Goal: Information Seeking & Learning: Find specific fact

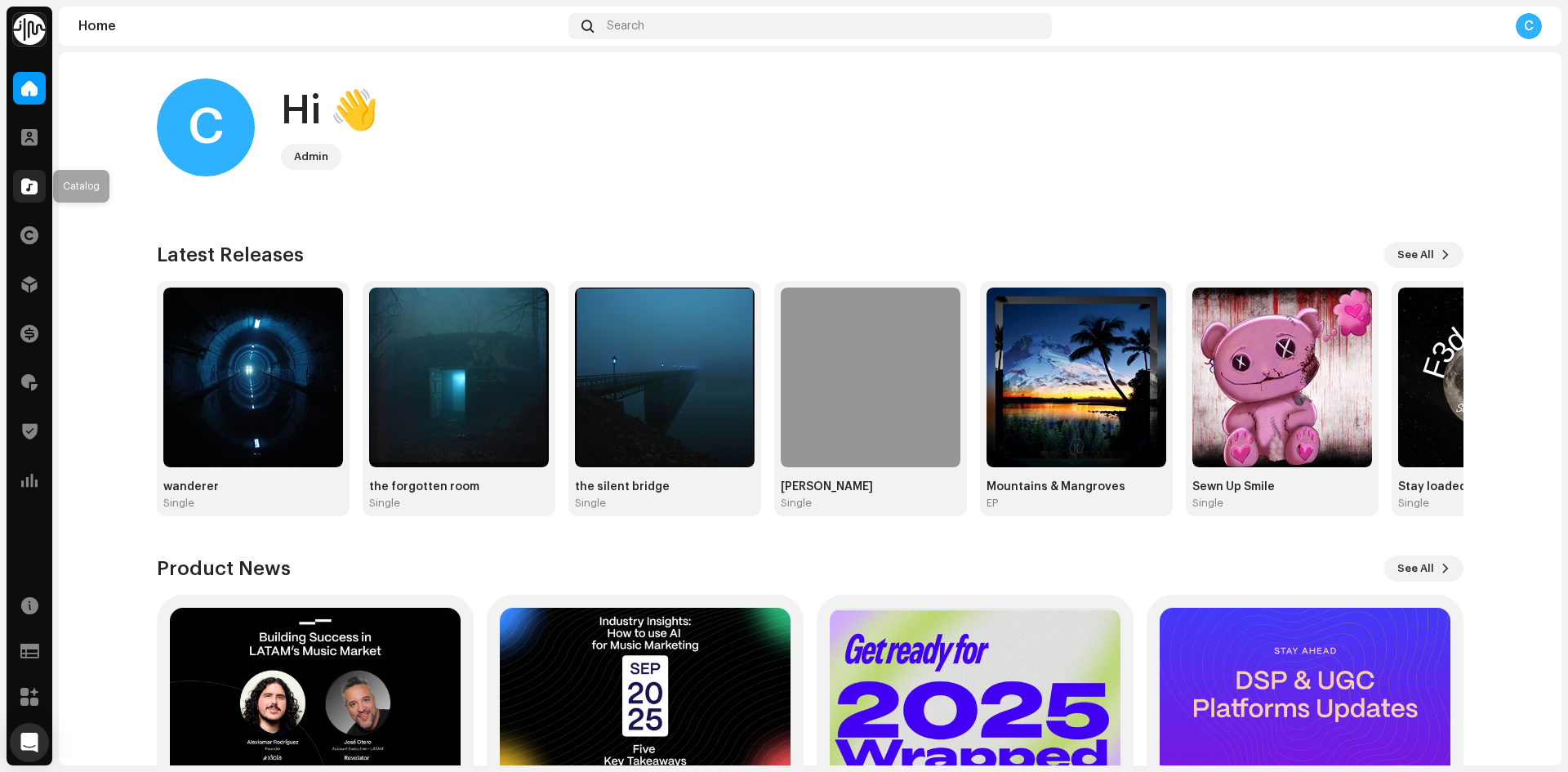
click at [36, 189] on span at bounding box center [29, 186] width 16 height 13
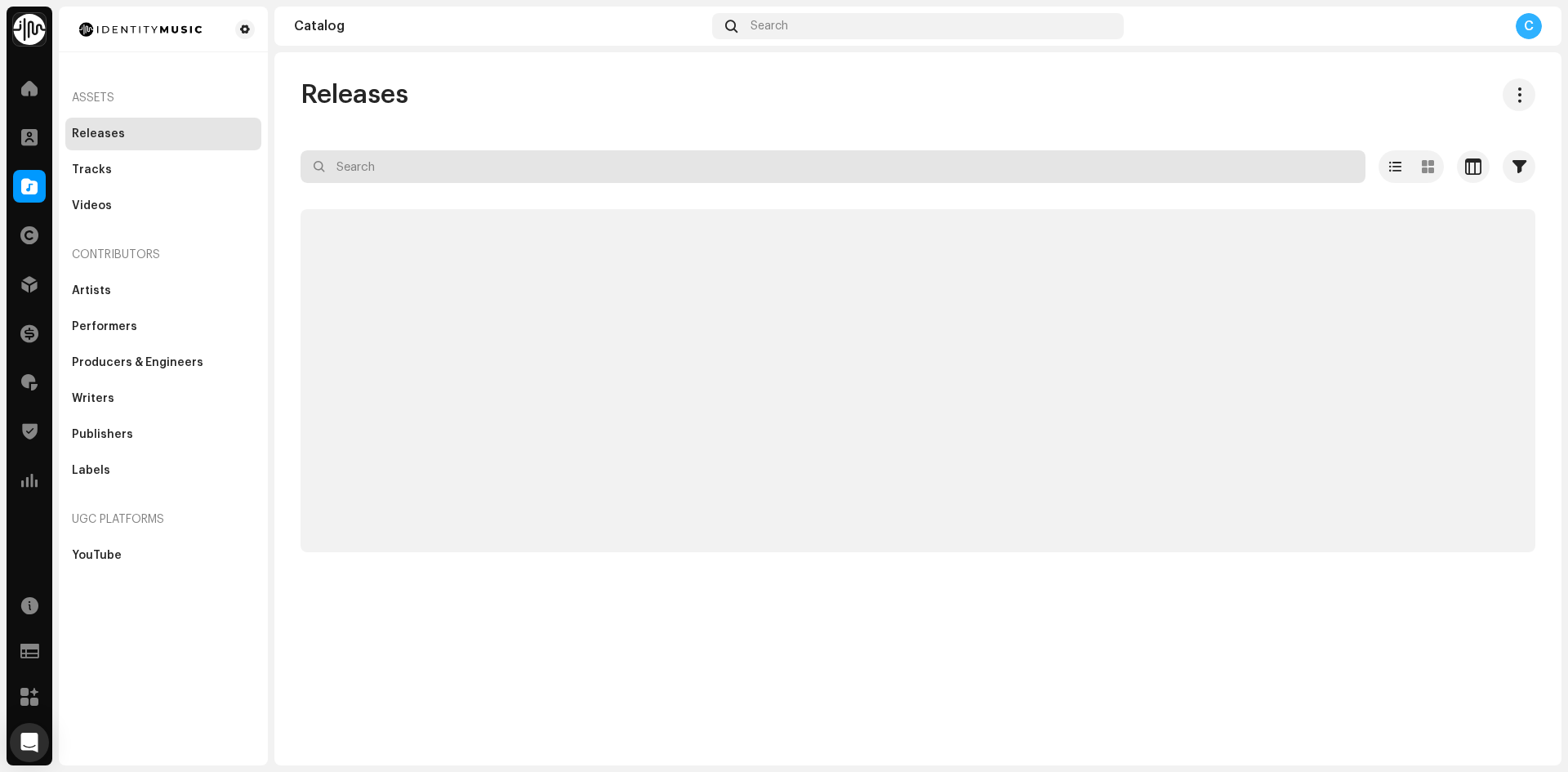
click at [379, 165] on input "text" at bounding box center [833, 166] width 1065 height 33
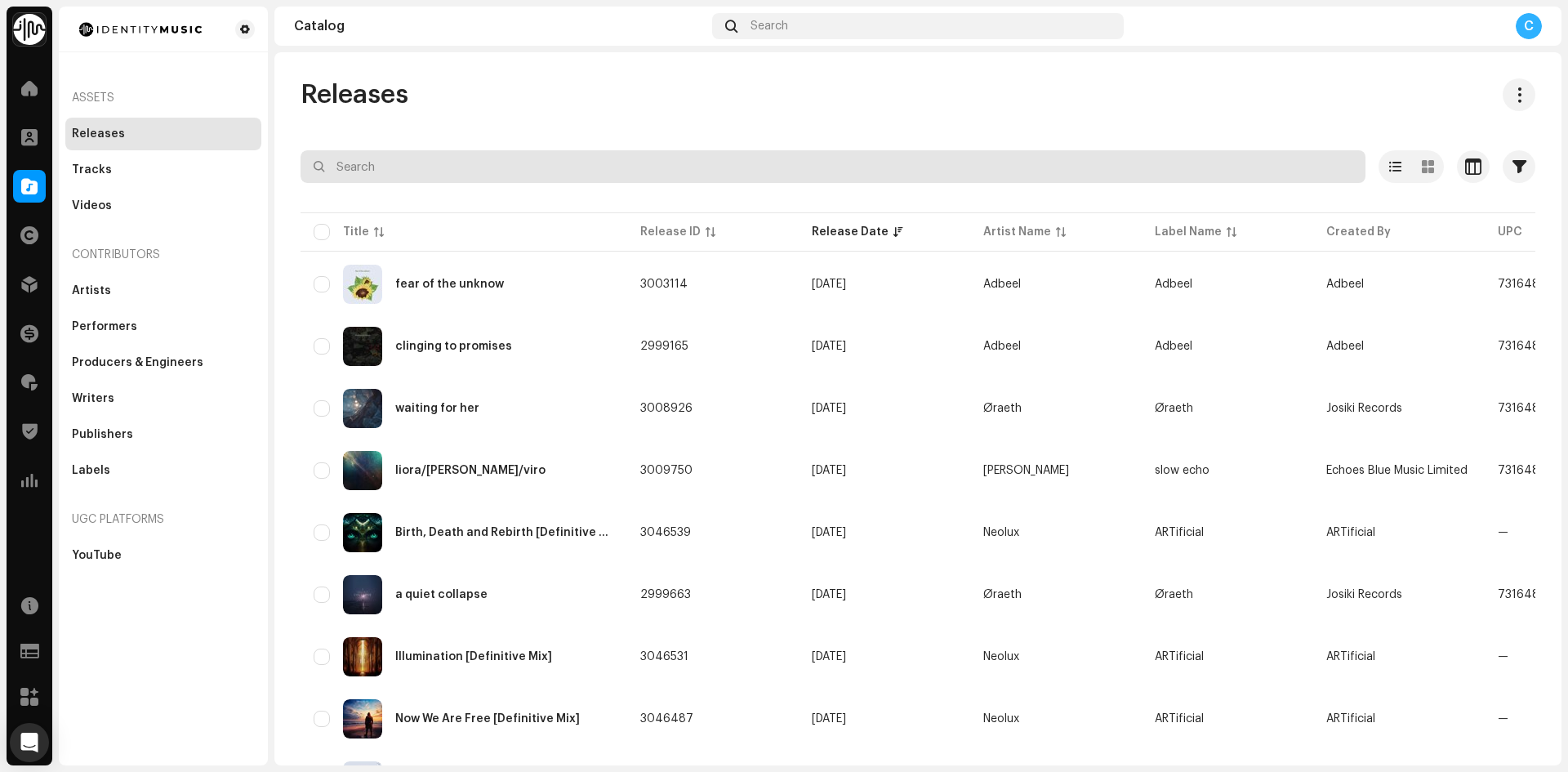
paste input "7316481356165"
type input "7316481356165"
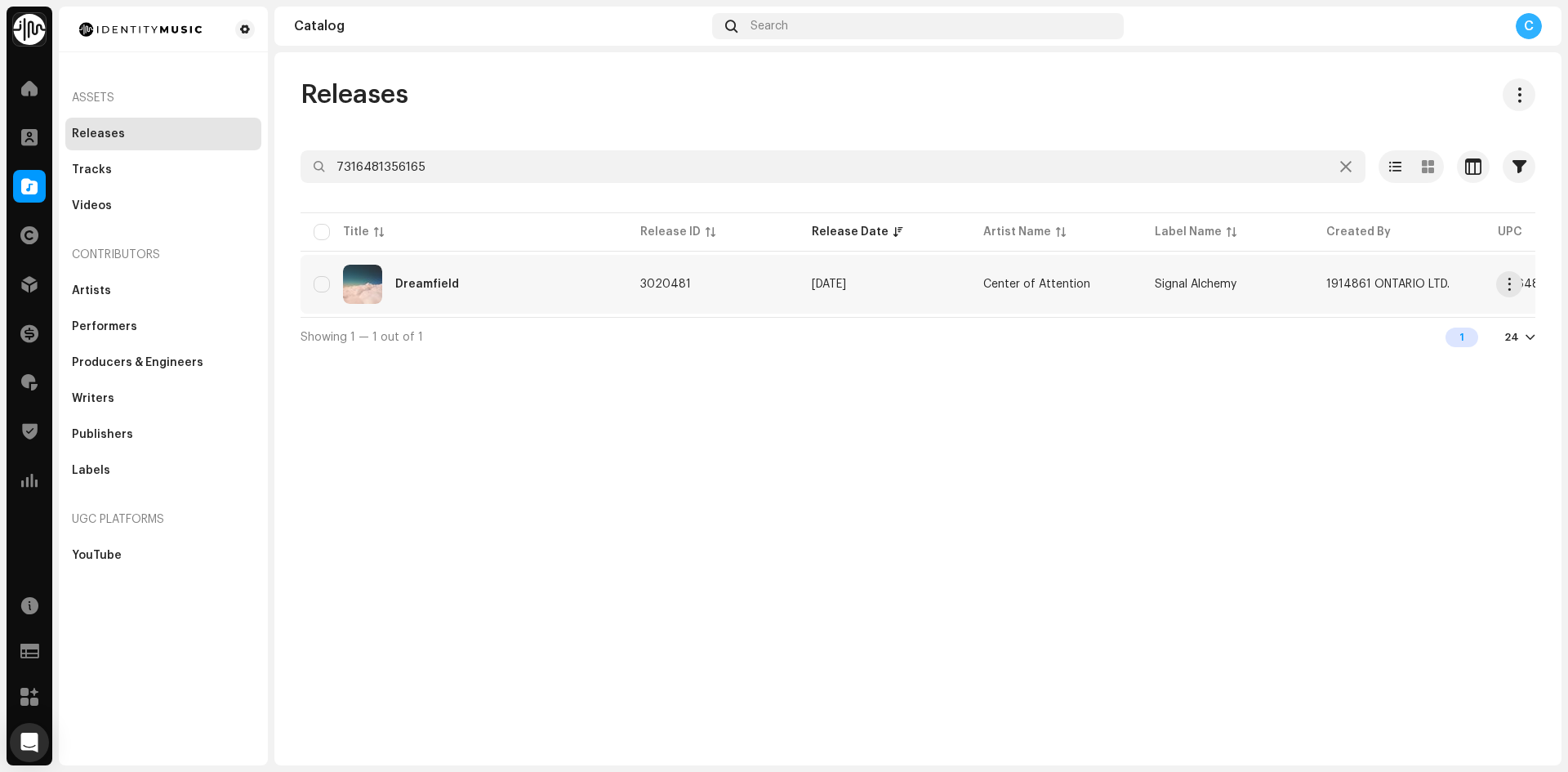
click at [547, 296] on div "Dreamfield" at bounding box center [464, 284] width 301 height 39
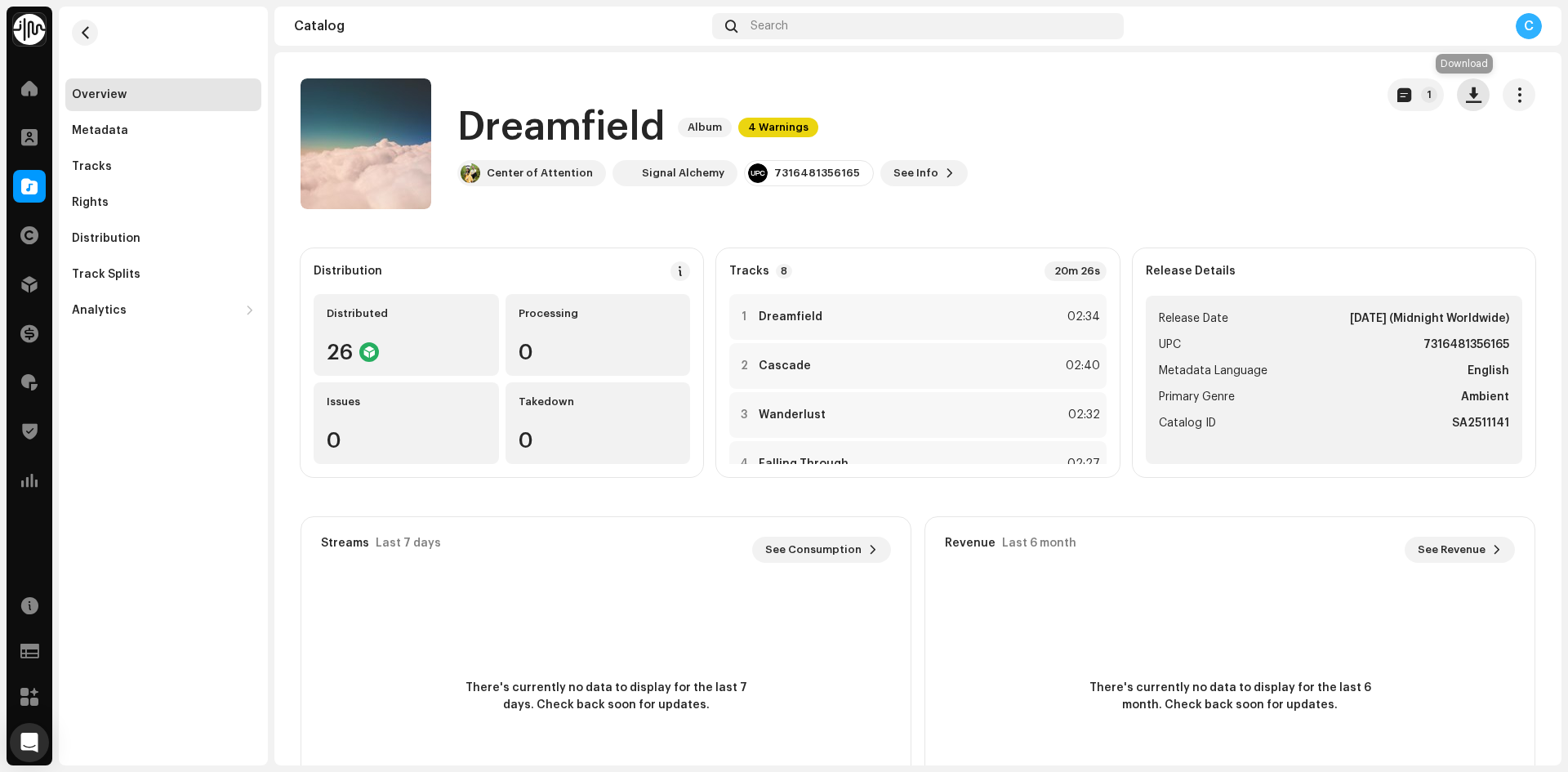
click at [1471, 99] on span "button" at bounding box center [1473, 95] width 15 height 13
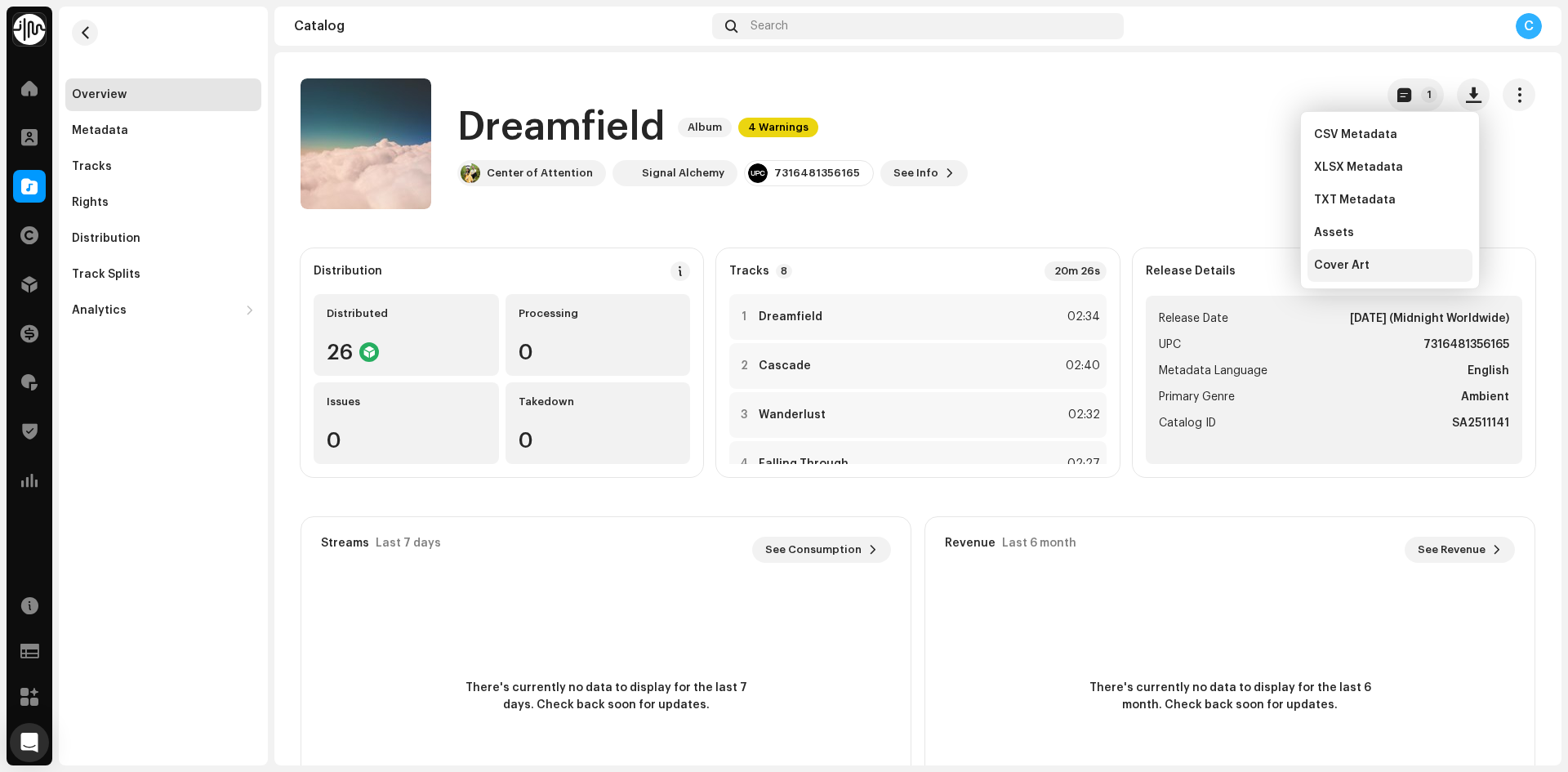
click at [1383, 256] on div "Cover Art" at bounding box center [1390, 266] width 165 height 33
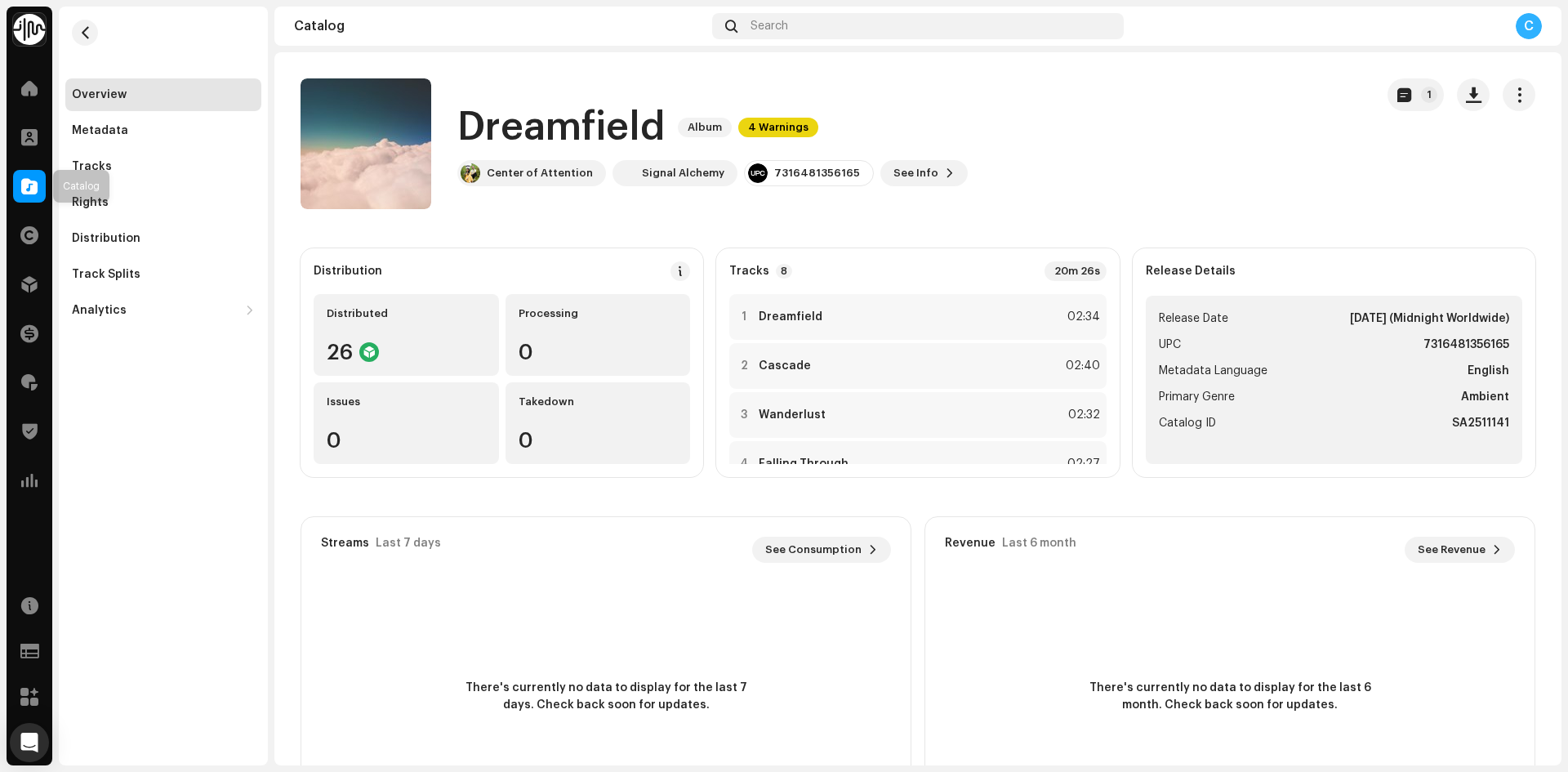
click at [35, 192] on span at bounding box center [29, 186] width 16 height 13
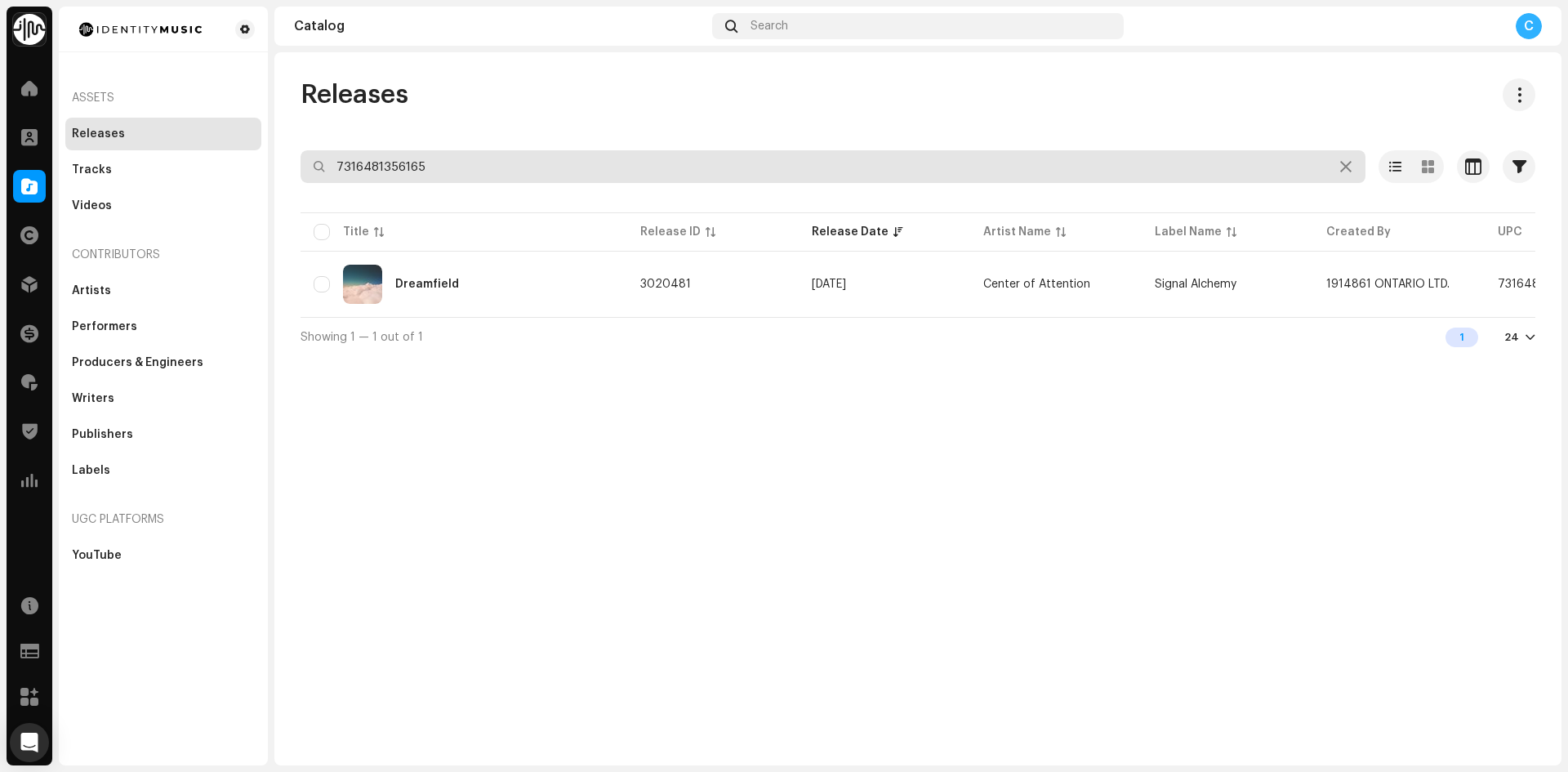
click at [82, 99] on div "Identity Music Home Clients Catalog Rights Distribution Finance Royalties Trust…" at bounding box center [784, 386] width 1568 height 772
paste input "7316481356219"
type input "7316481356219"
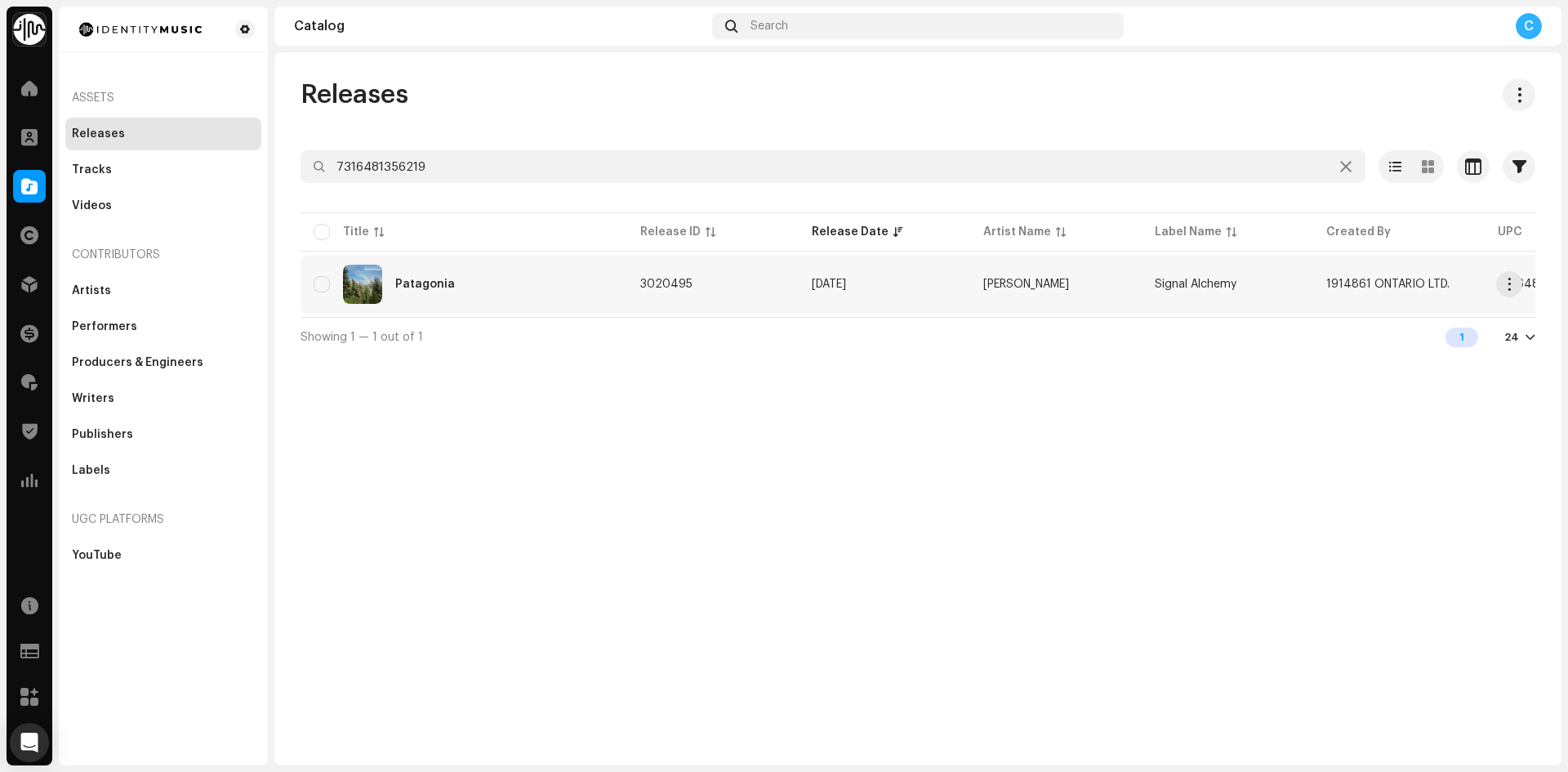
click at [429, 274] on div "Patagonia" at bounding box center [464, 284] width 301 height 39
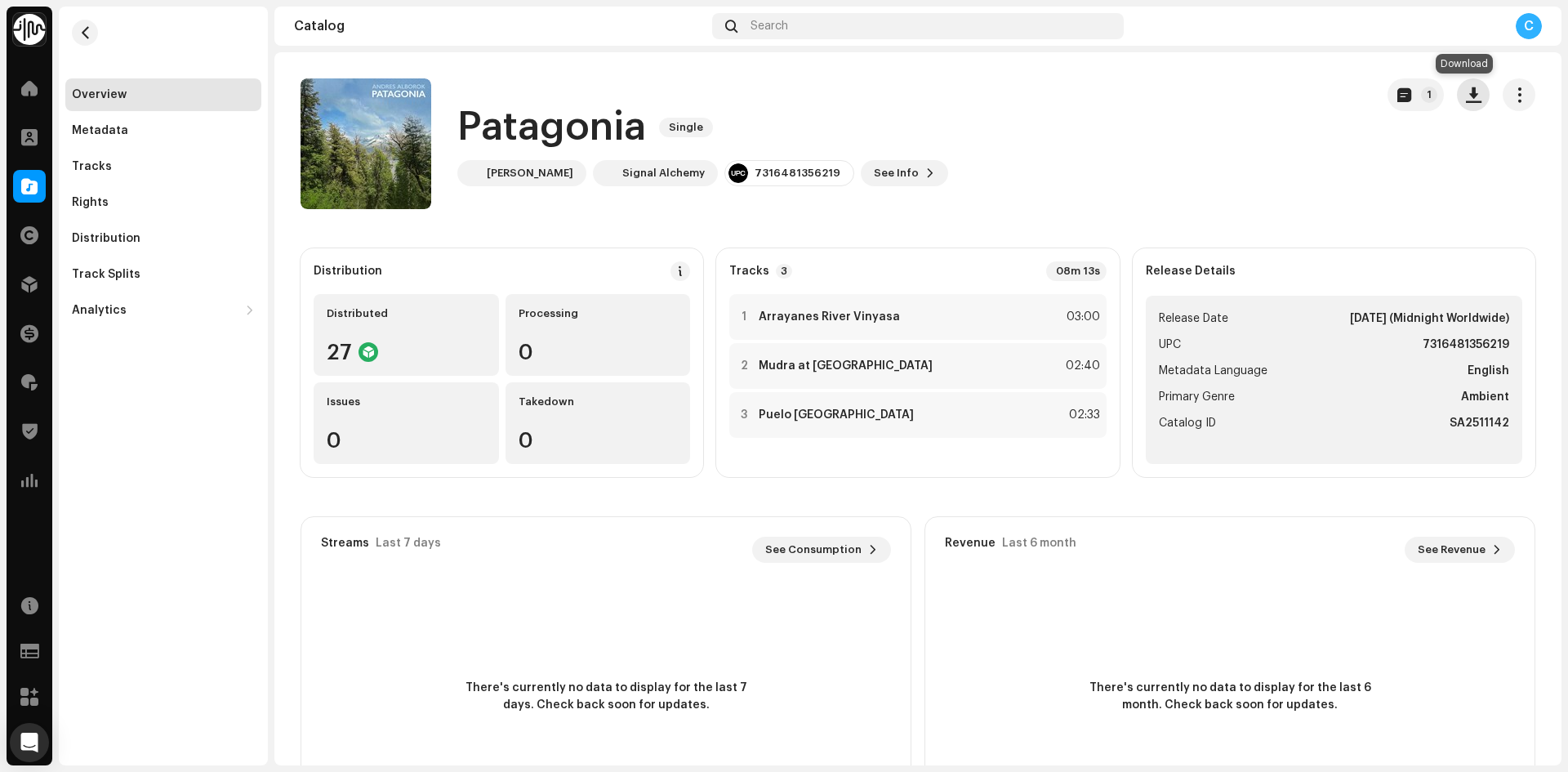
click at [1473, 100] on button "button" at bounding box center [1473, 95] width 33 height 33
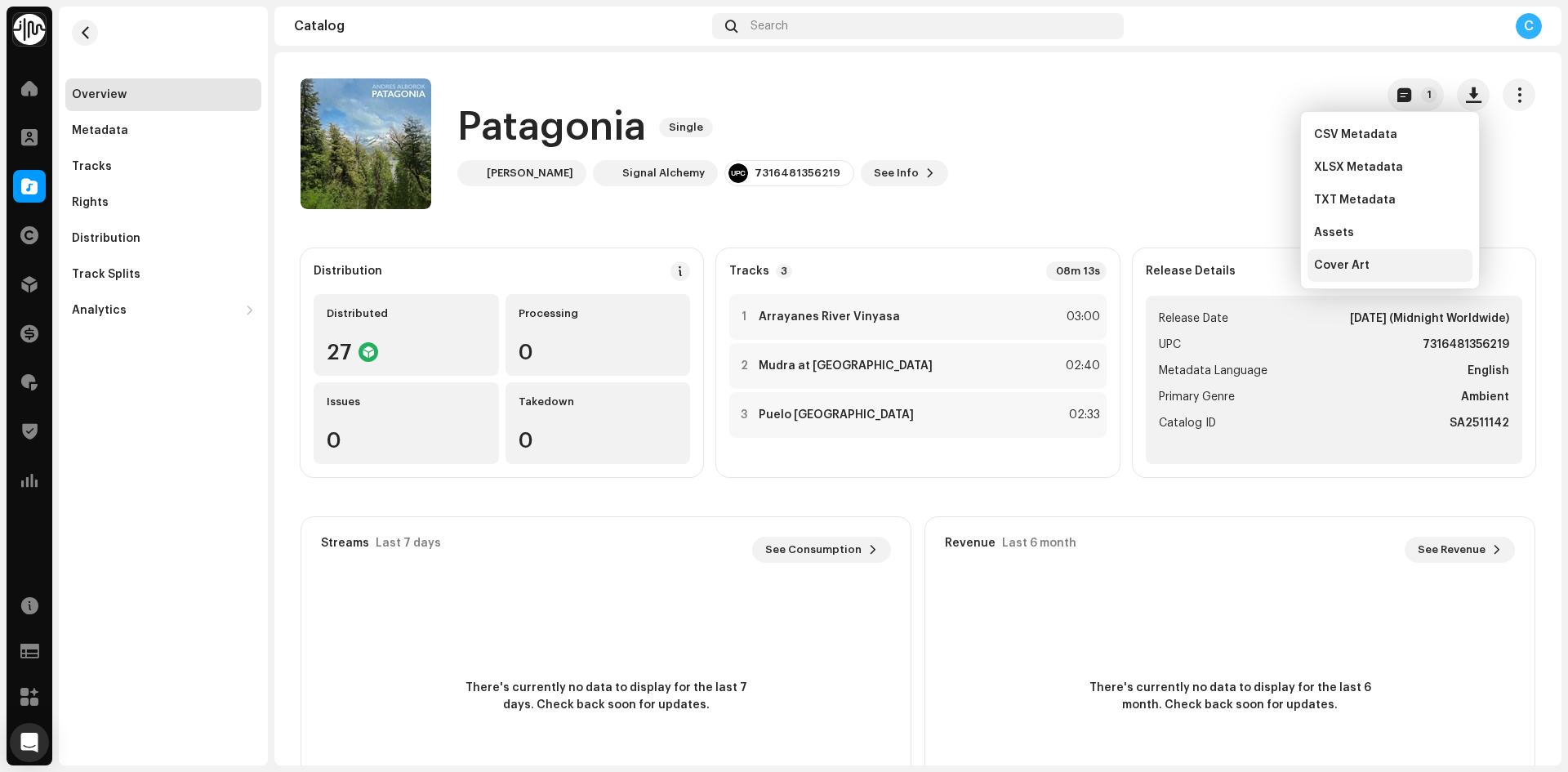
click at [1357, 259] on div "Cover Art" at bounding box center [1390, 266] width 165 height 33
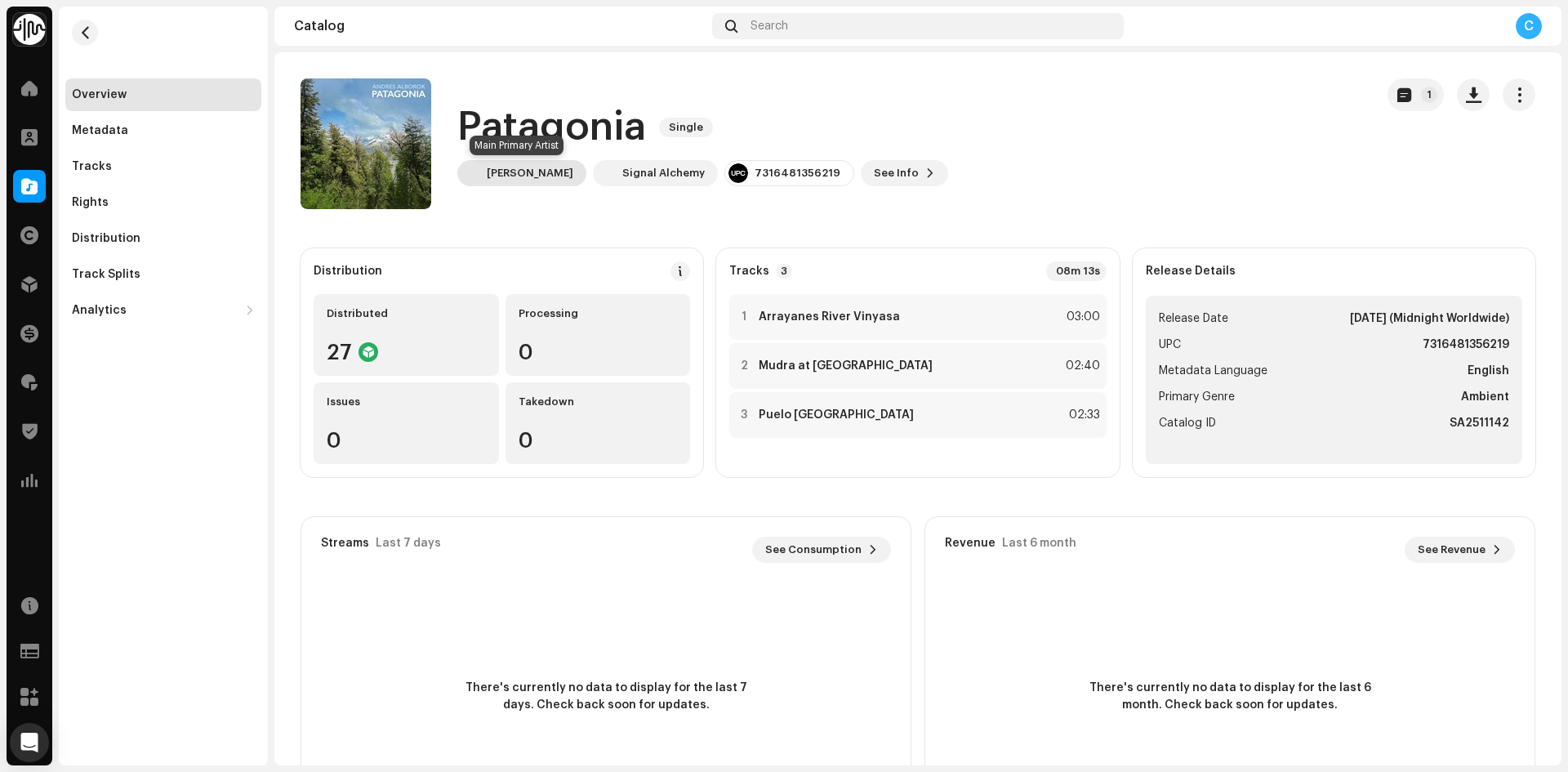
copy div "[PERSON_NAME]"
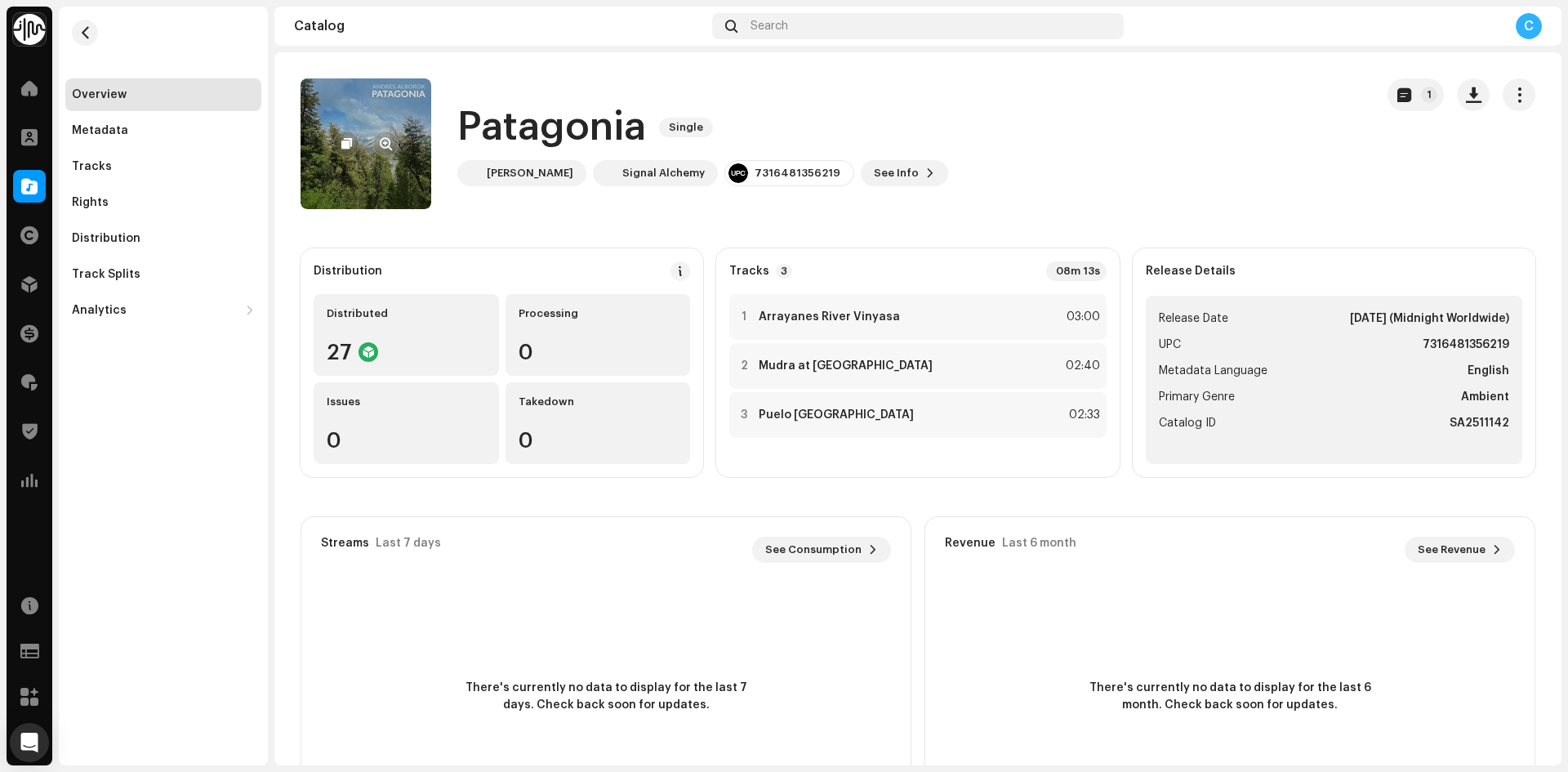
drag, startPoint x: 571, startPoint y: 175, endPoint x: 353, endPoint y: 161, distance: 218.4
click at [353, 162] on div "Patagonia Single [PERSON_NAME] Signal Alchemy 7316481356219 See Info 1" at bounding box center [831, 144] width 1061 height 131
click at [898, 109] on div "Patagonia Single" at bounding box center [702, 127] width 491 height 52
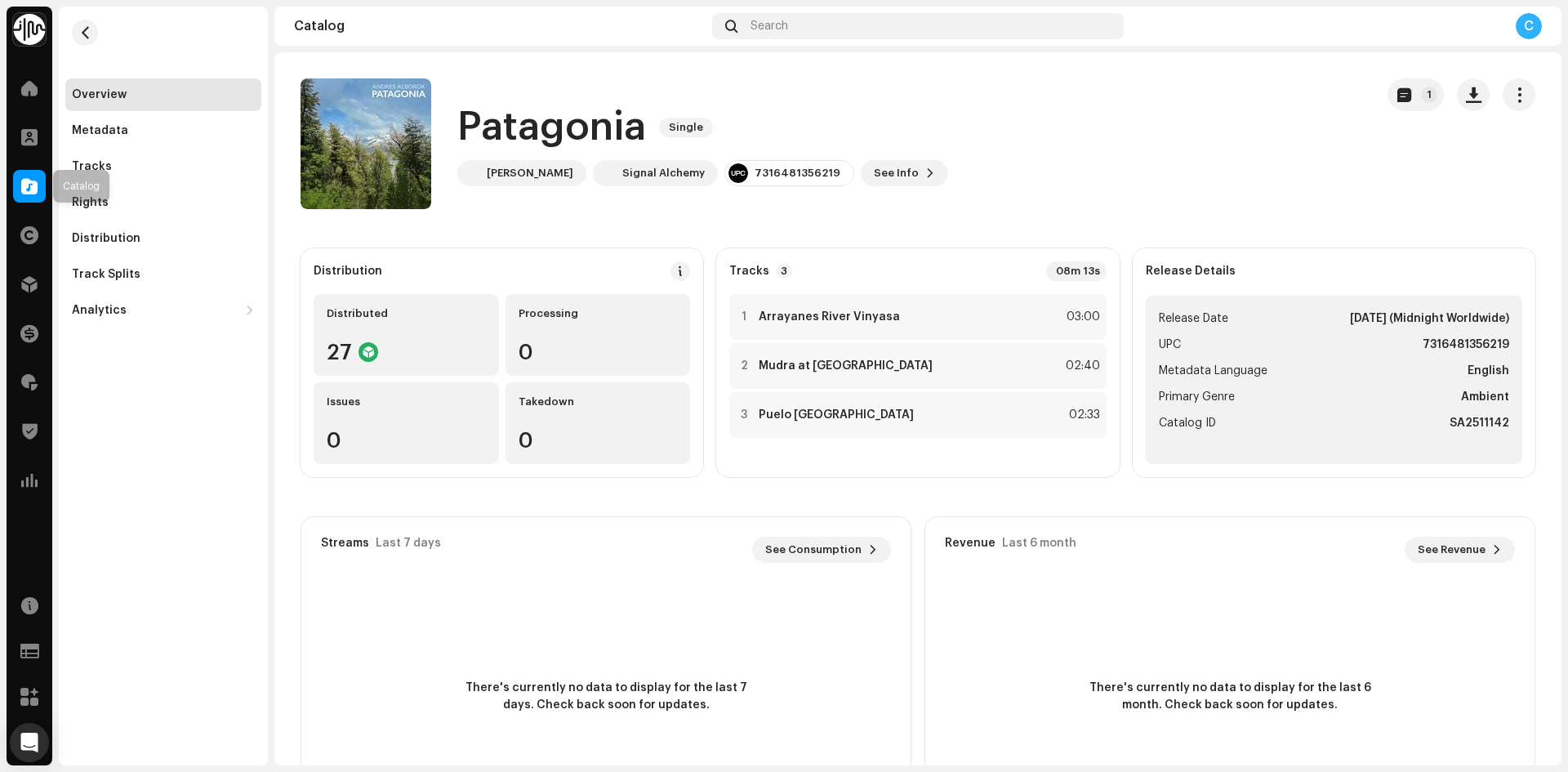
click at [35, 187] on span at bounding box center [29, 186] width 16 height 13
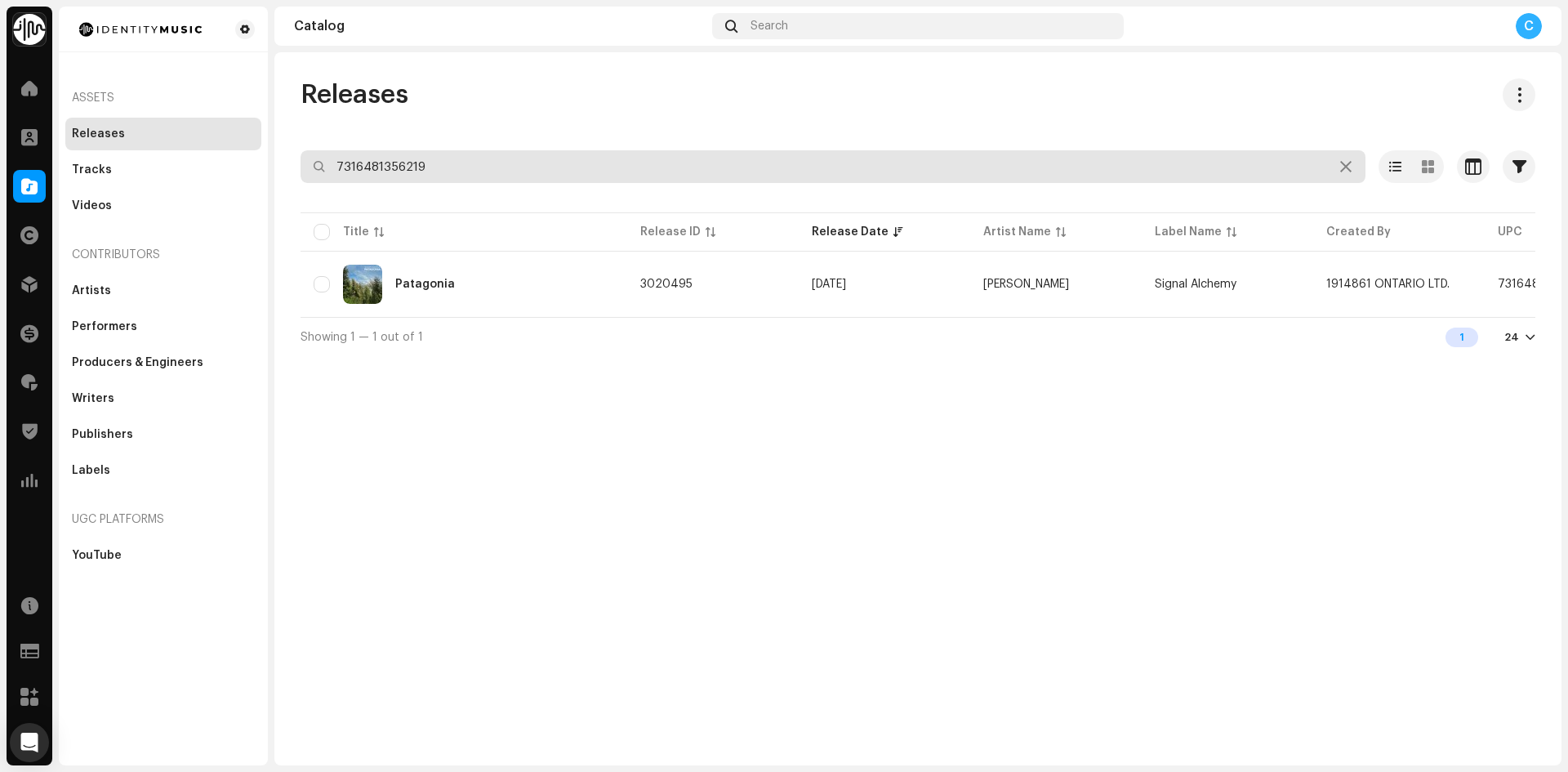
click at [62, 130] on div "Identity Music Home Clients Catalog Rights Distribution Finance Royalties Trust…" at bounding box center [784, 386] width 1568 height 772
paste input "7316481378808"
type input "7316481378808"
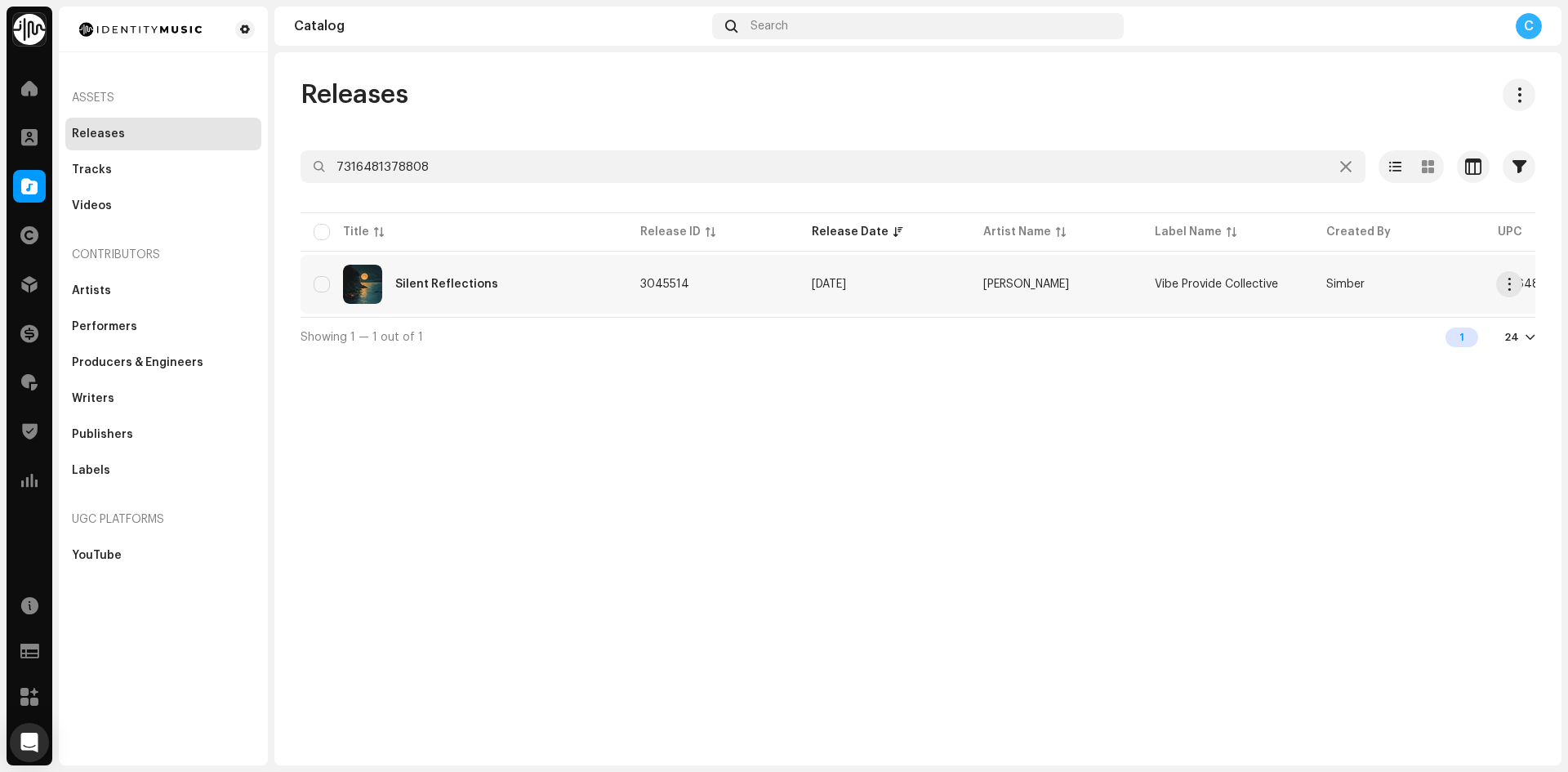
click at [475, 288] on div "Silent Reflections" at bounding box center [446, 284] width 103 height 12
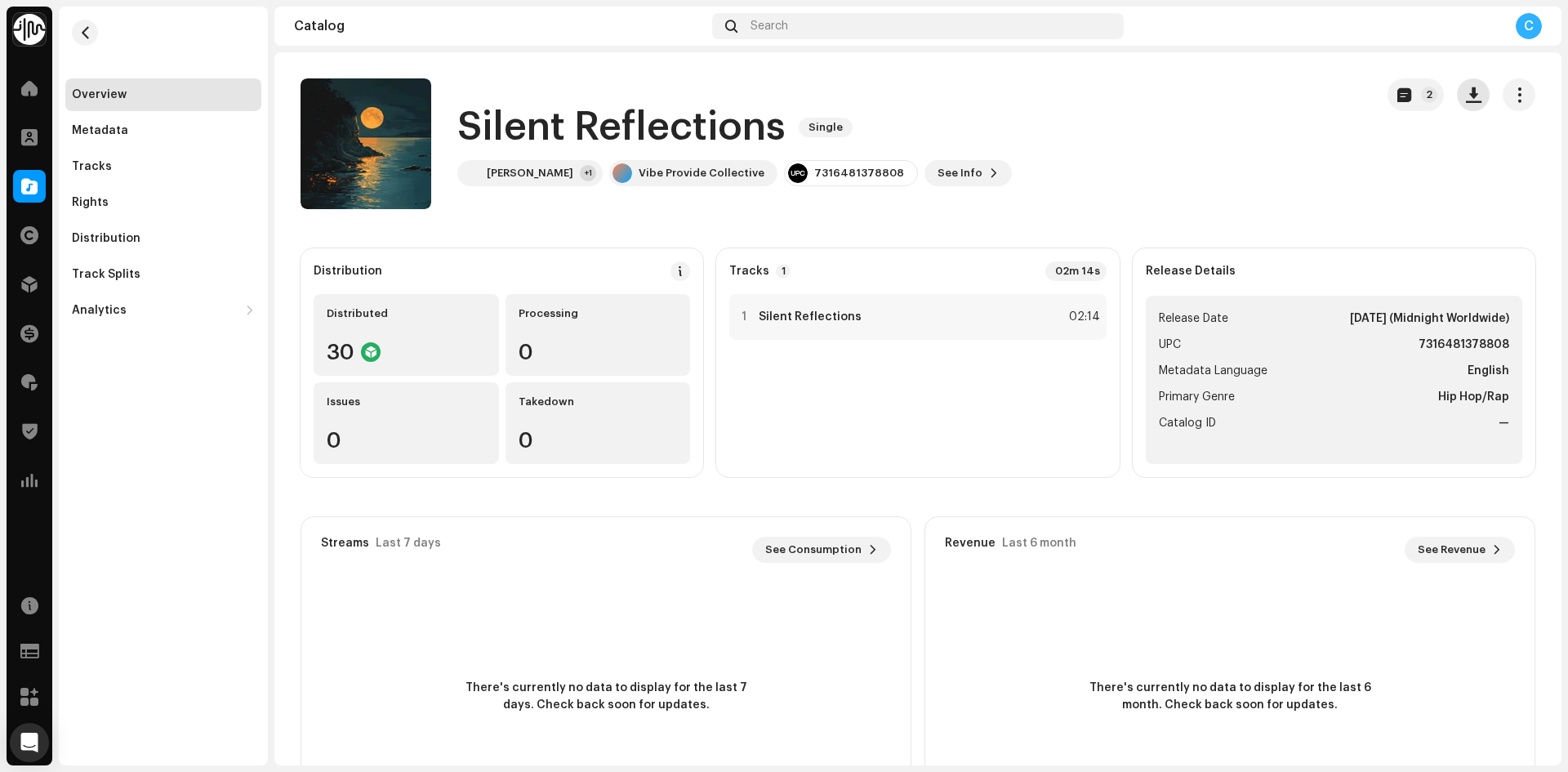
click at [1473, 100] on button "button" at bounding box center [1473, 95] width 33 height 33
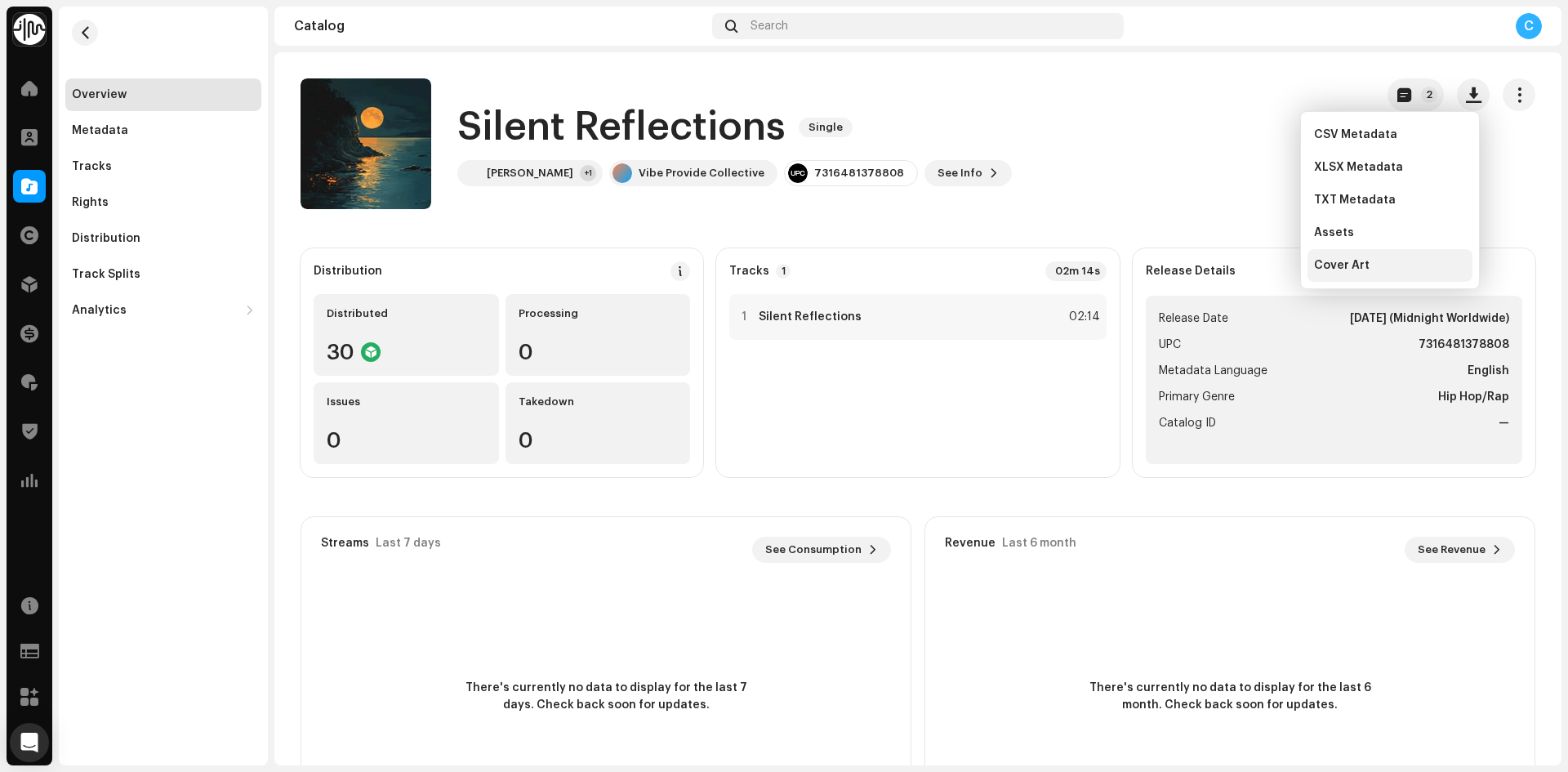
click at [1345, 261] on span "Cover Art" at bounding box center [1341, 265] width 55 height 13
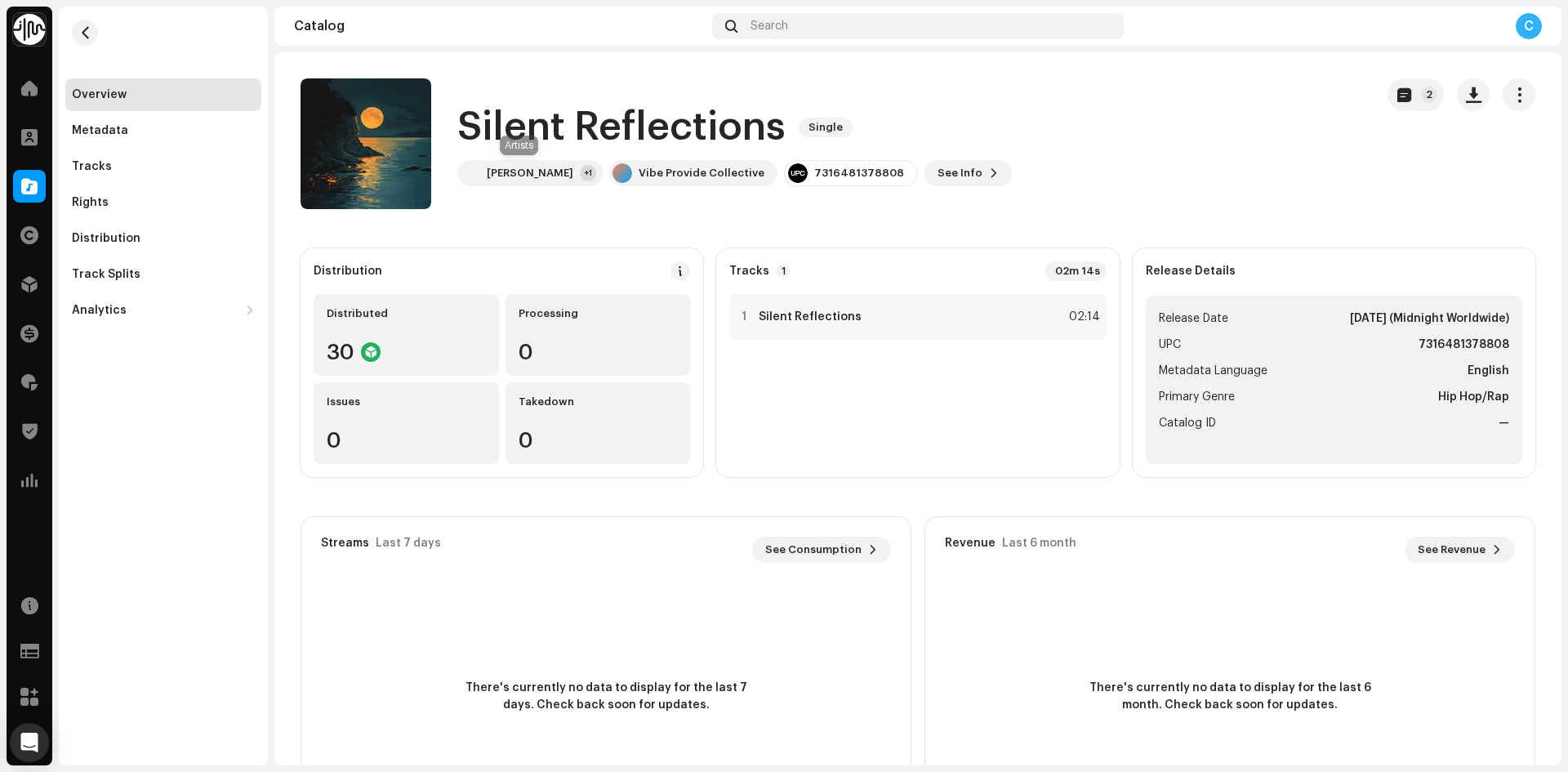
drag, startPoint x: 540, startPoint y: 178, endPoint x: 550, endPoint y: 196, distance: 20.6
click at [540, 177] on div "[PERSON_NAME]" at bounding box center [530, 173] width 87 height 13
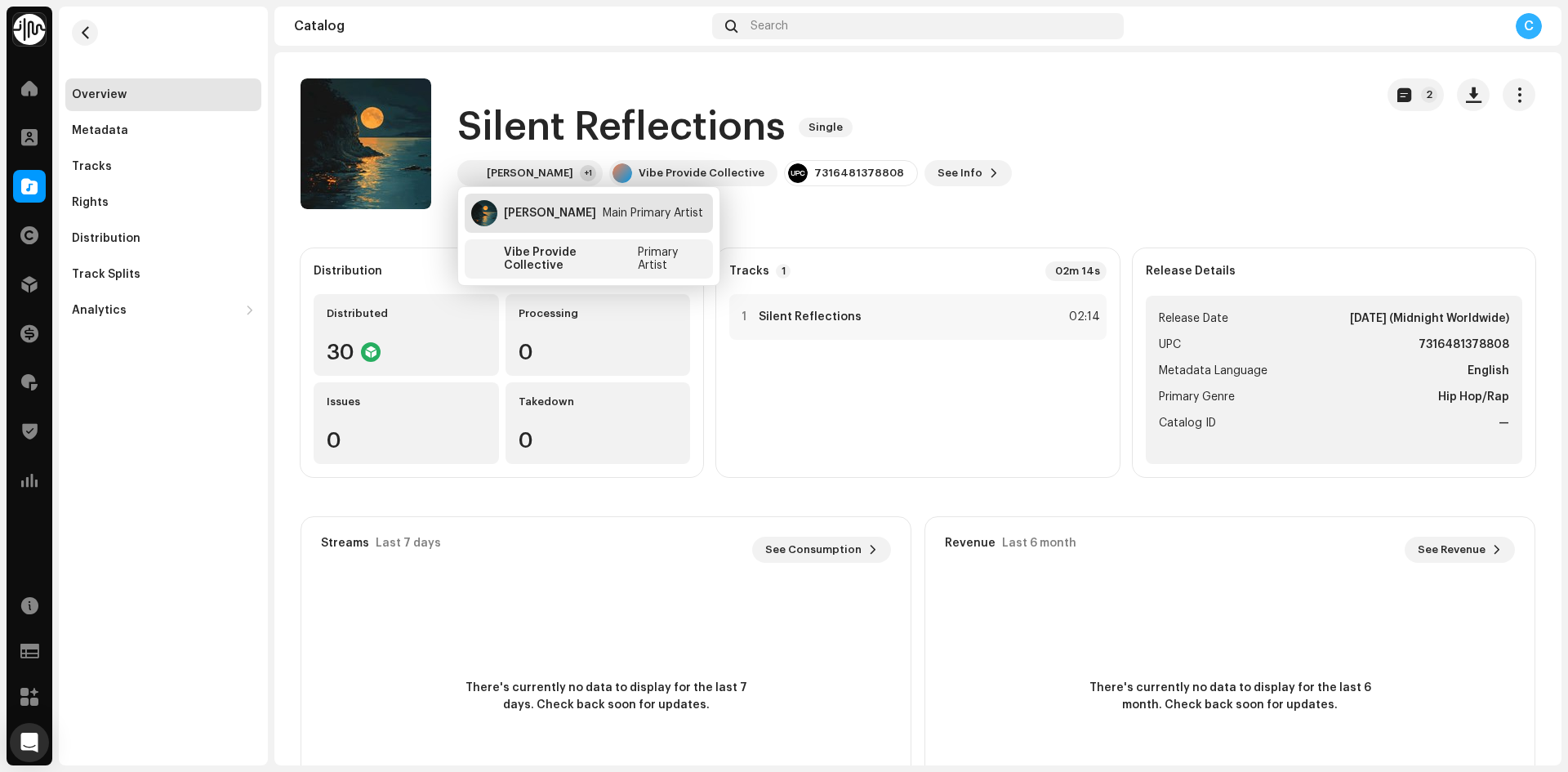
click at [603, 208] on div "Main Primary Artist" at bounding box center [653, 213] width 100 height 13
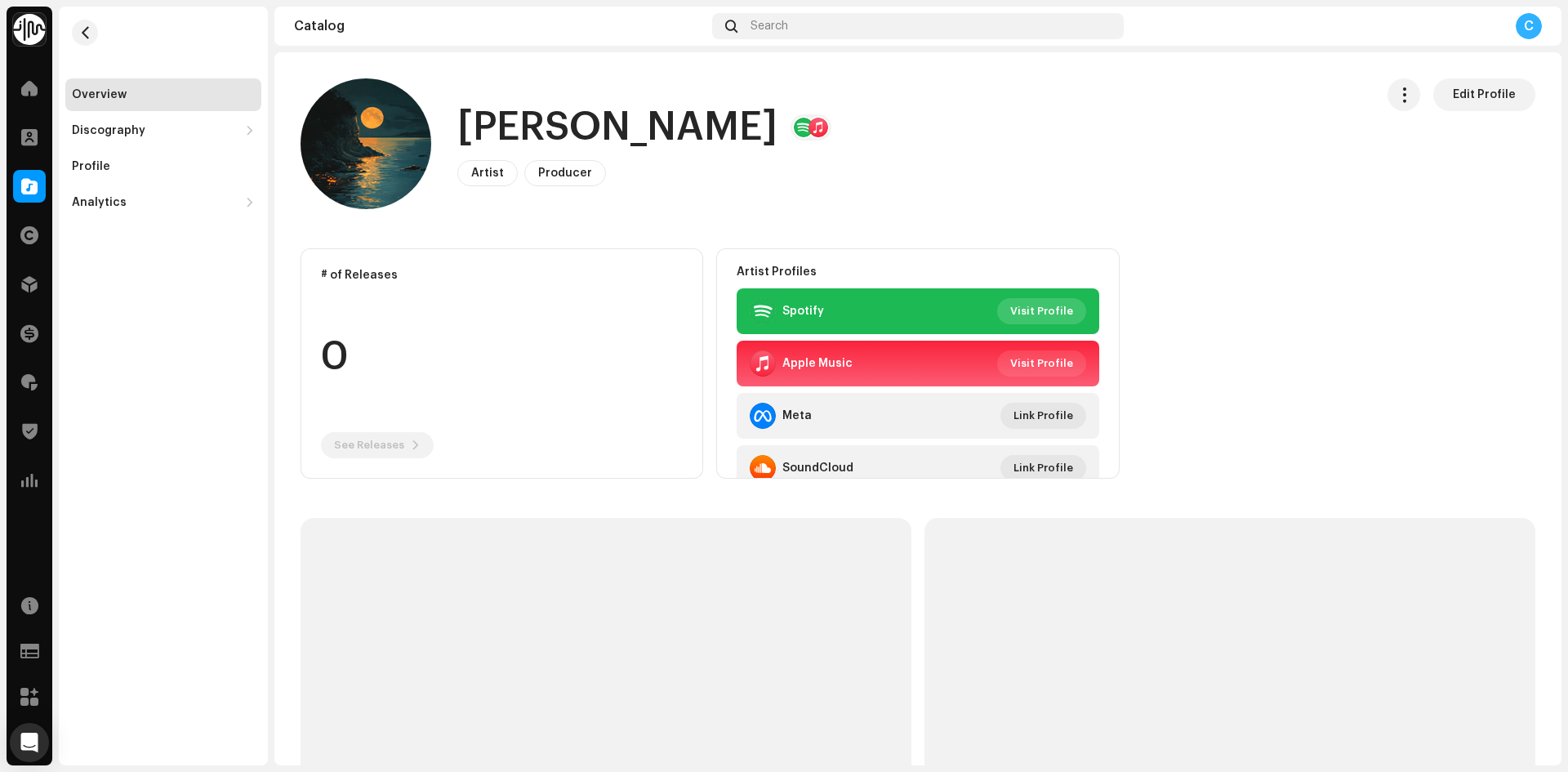
click at [1055, 308] on span "Visit Profile" at bounding box center [1042, 311] width 63 height 33
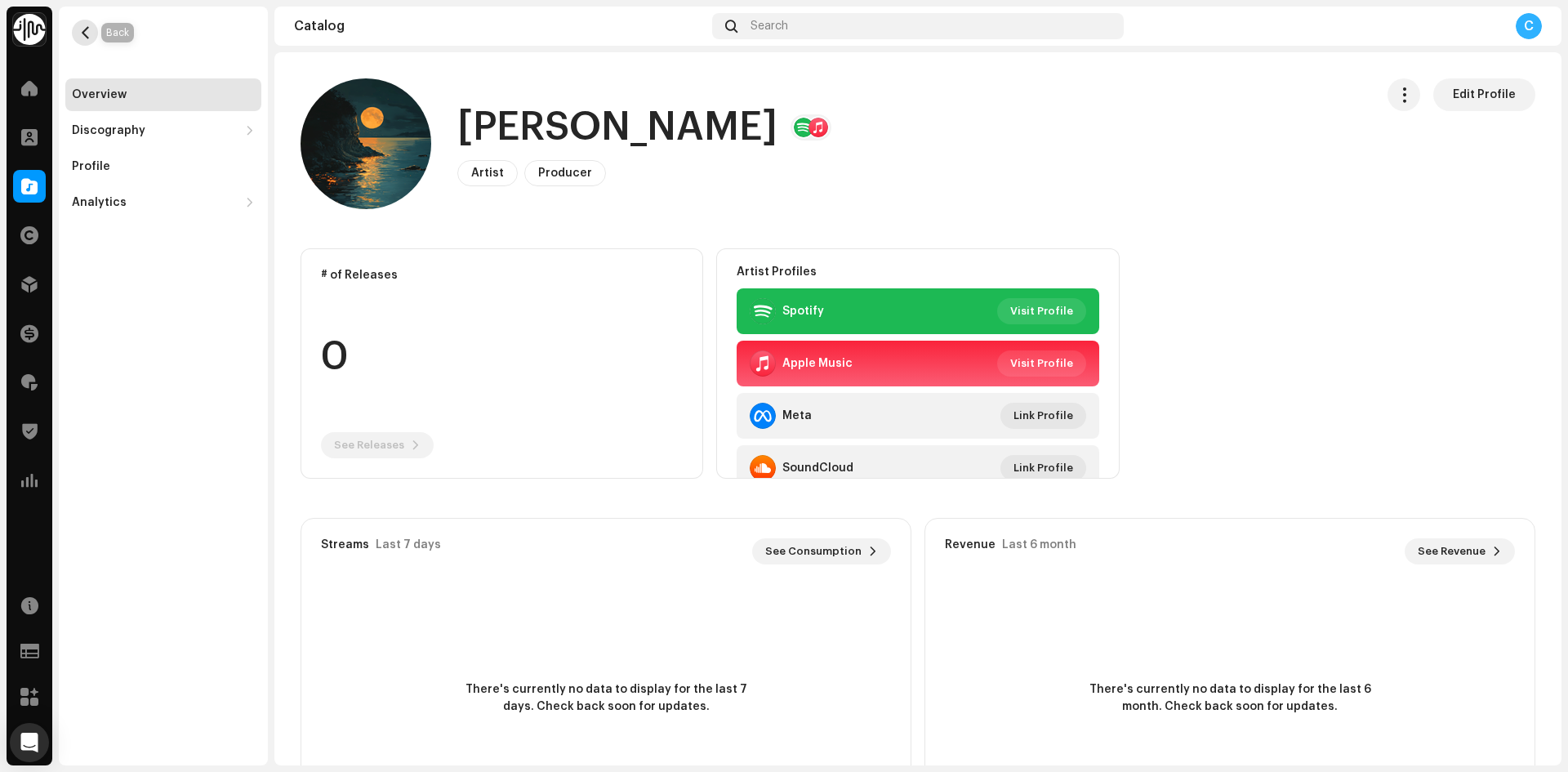
click at [82, 27] on span "button" at bounding box center [86, 33] width 13 height 13
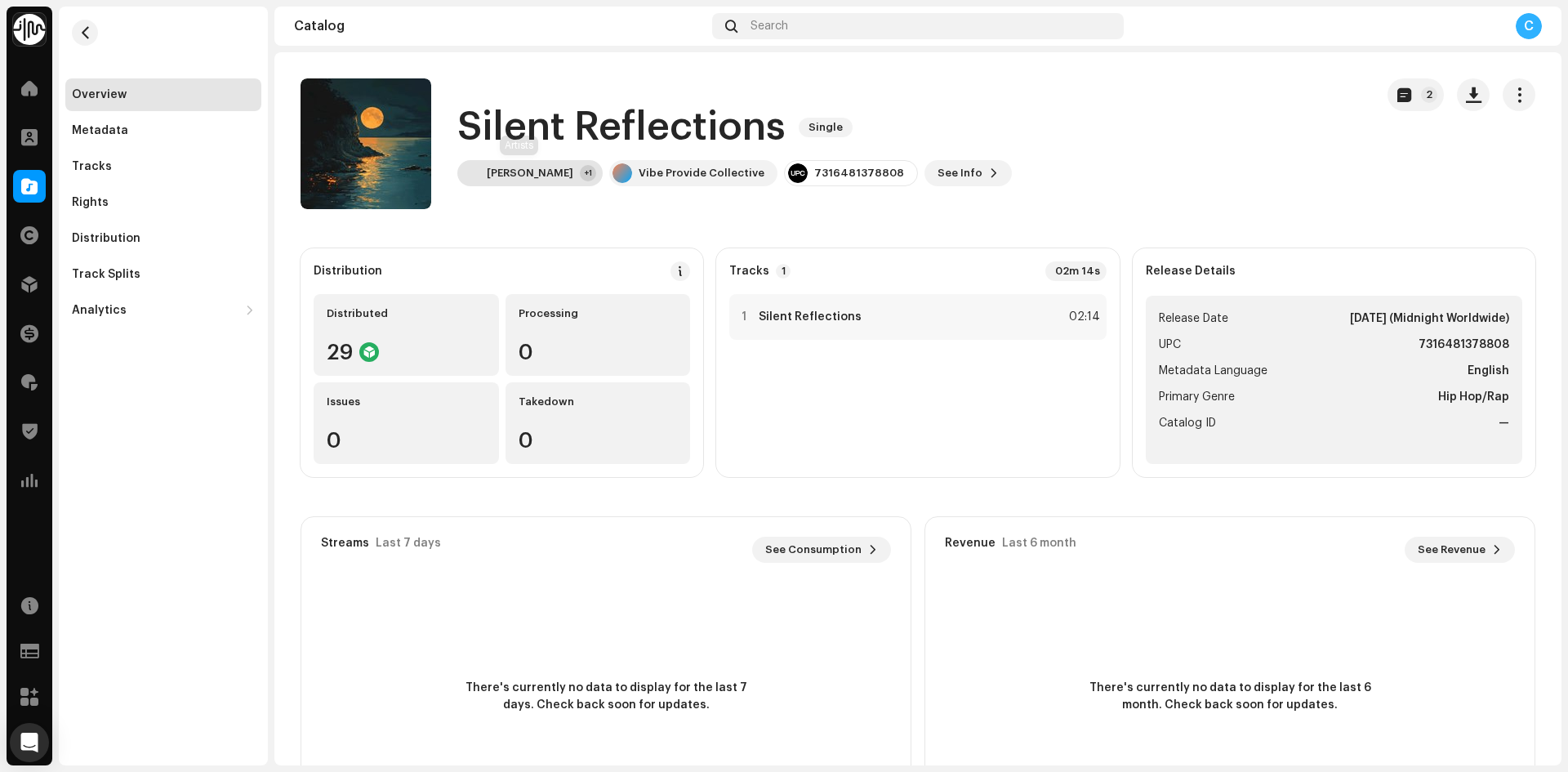
click at [521, 168] on div "[PERSON_NAME]" at bounding box center [530, 173] width 87 height 13
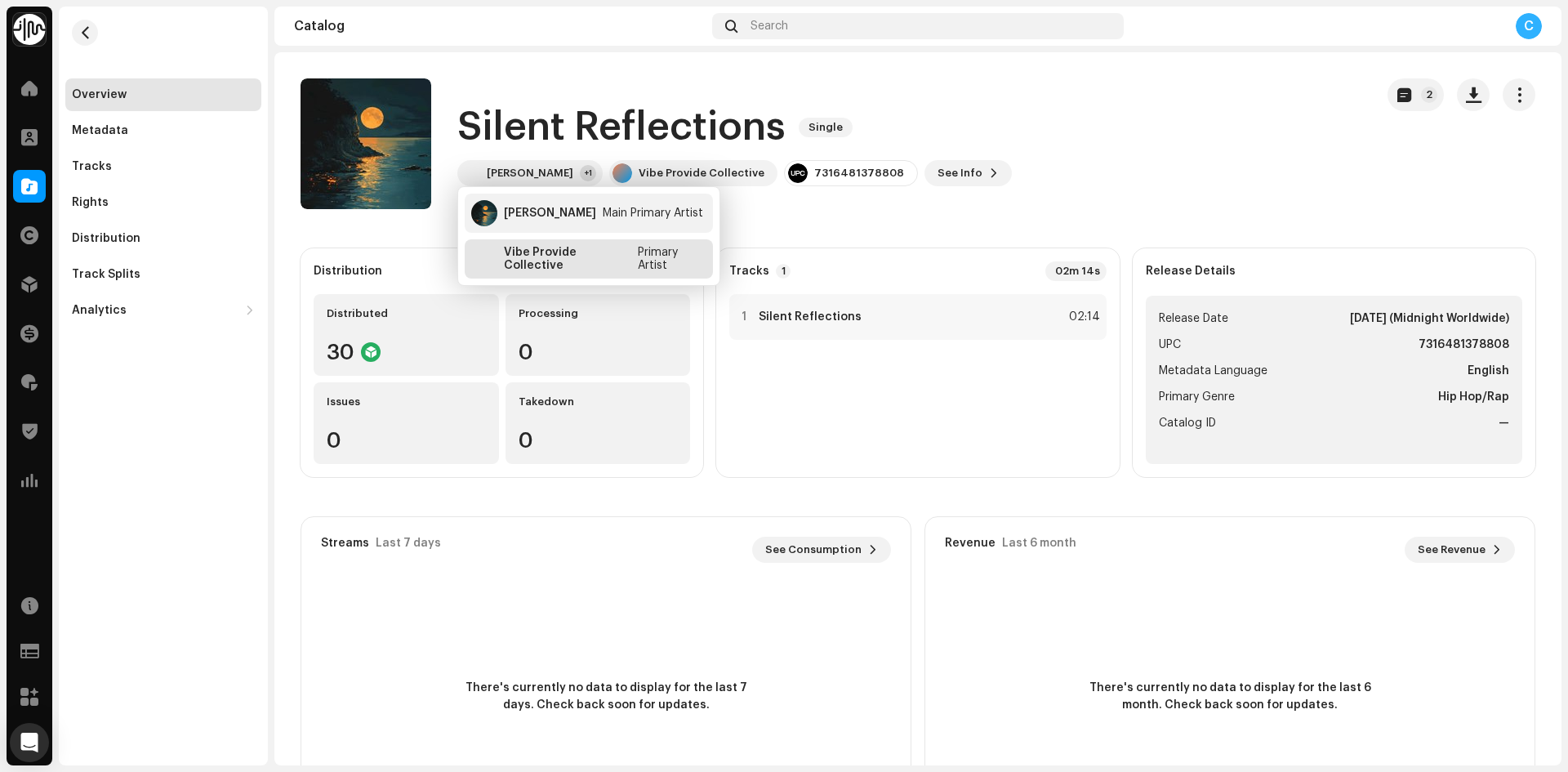
click at [552, 249] on div "Vibe Provide Collective" at bounding box center [568, 259] width 127 height 26
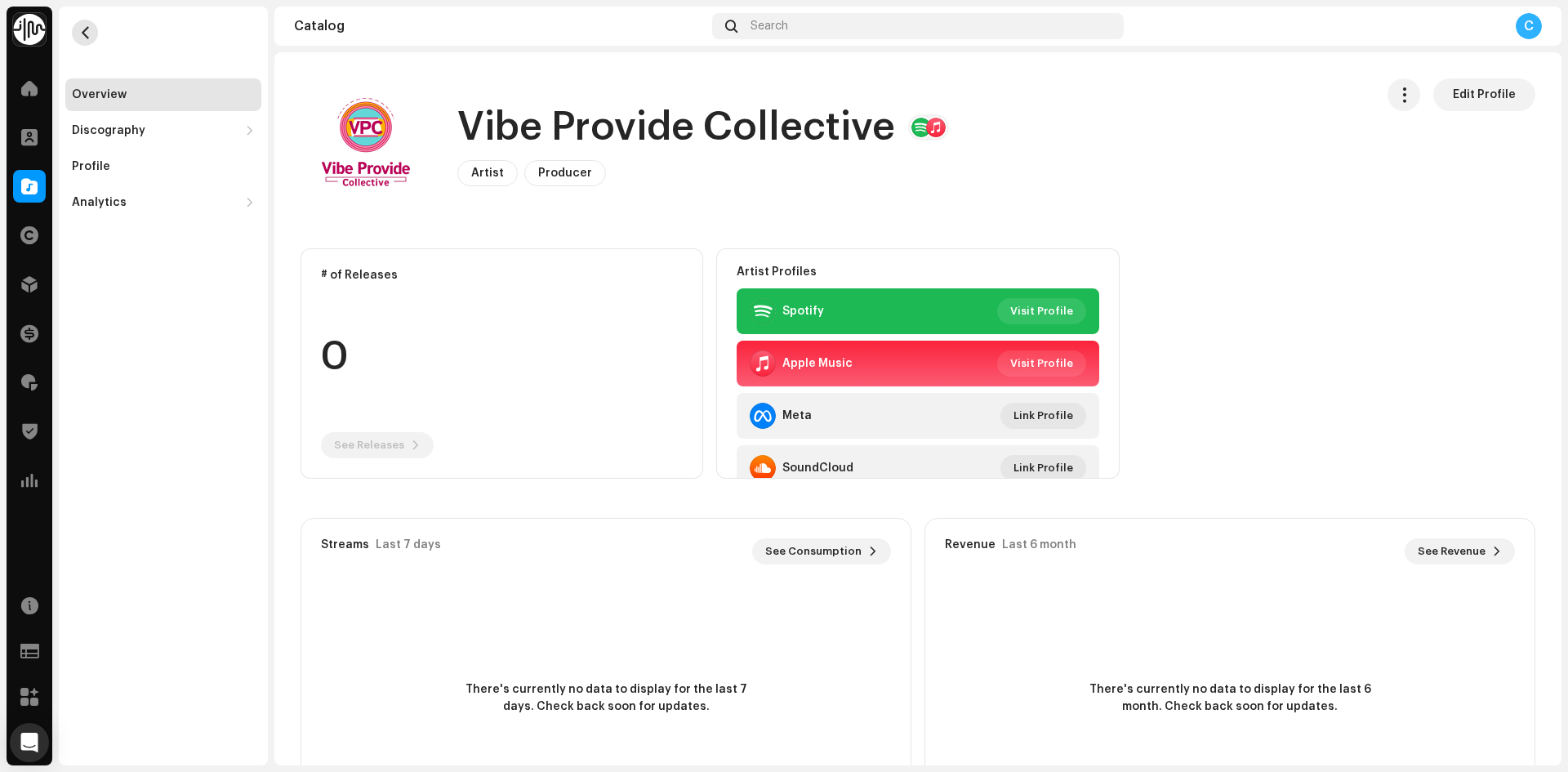
click at [83, 24] on button "button" at bounding box center [85, 33] width 26 height 26
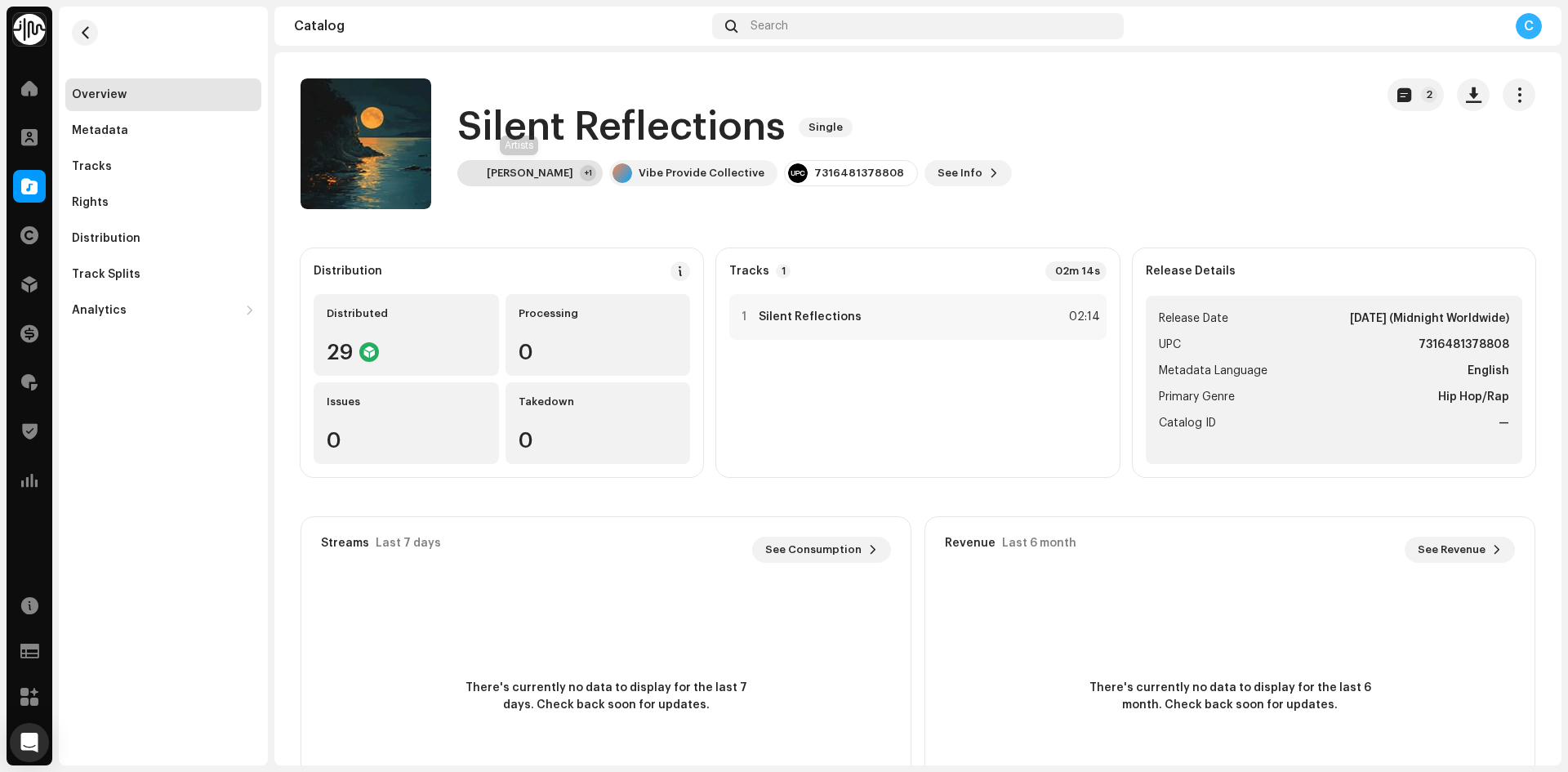
click at [510, 183] on div "[PERSON_NAME] +1" at bounding box center [530, 173] width 146 height 26
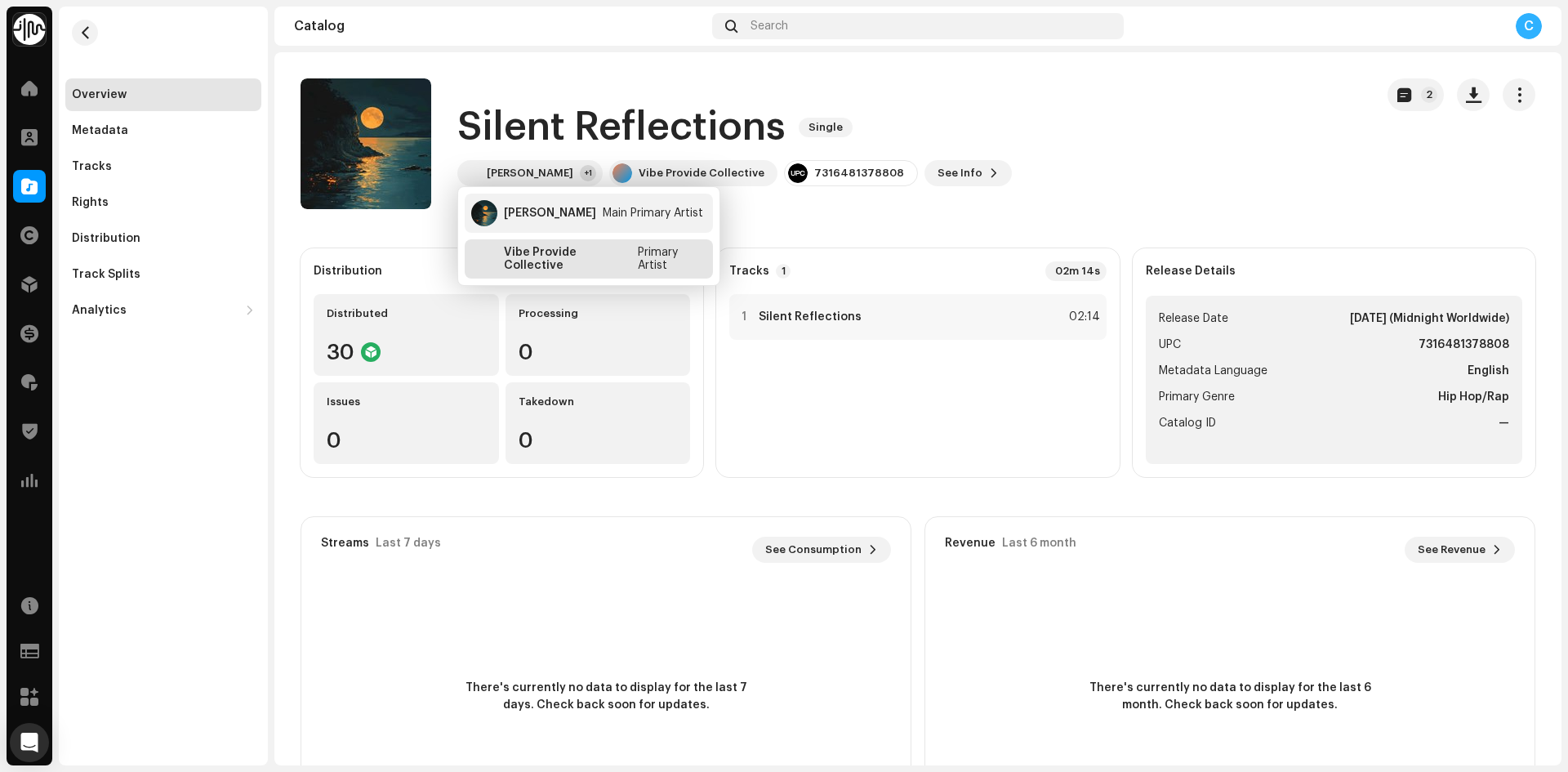
click at [523, 266] on div "Vibe Provide Collective" at bounding box center [568, 259] width 127 height 26
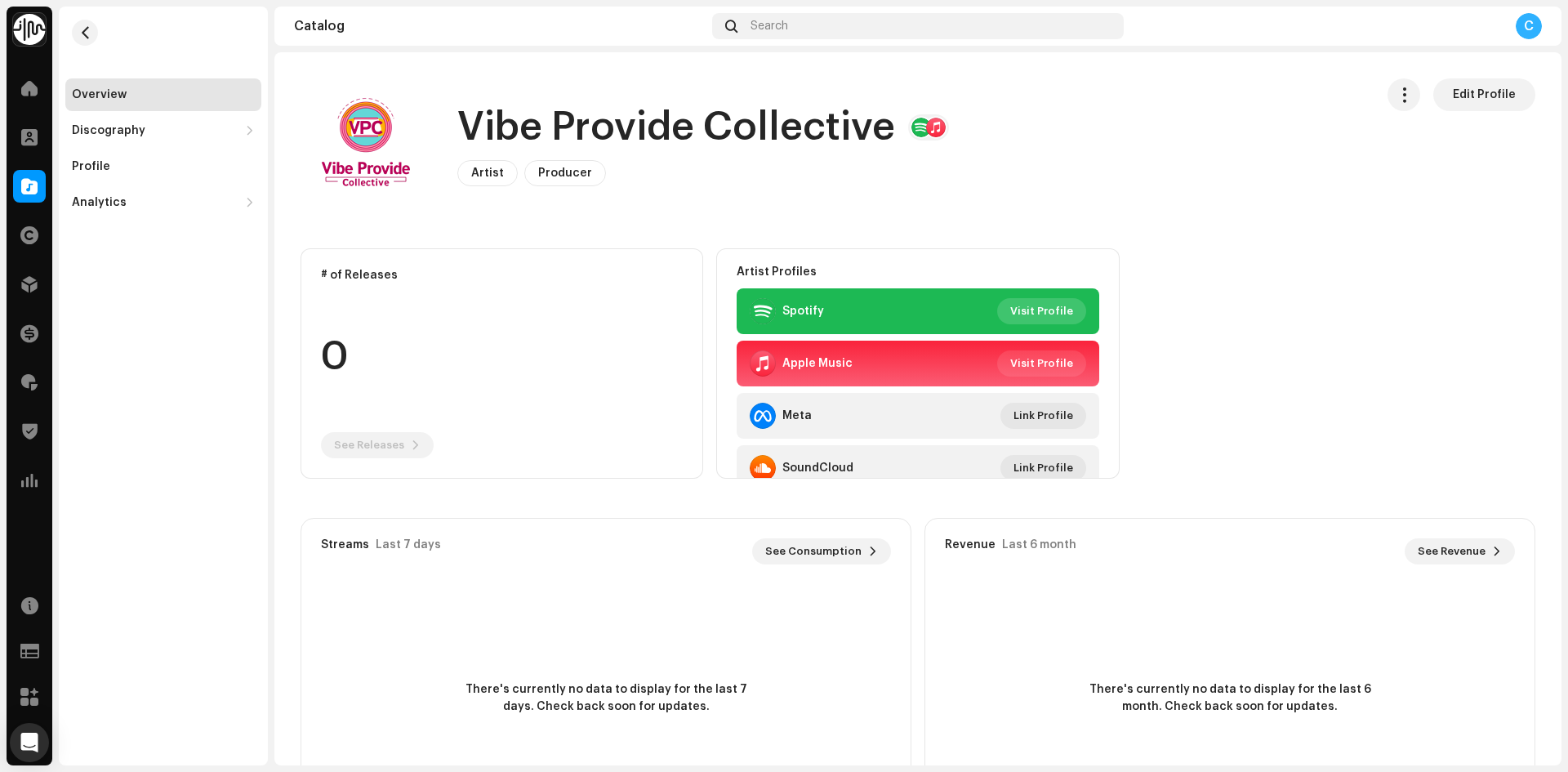
click at [1021, 301] on span "Visit Profile" at bounding box center [1042, 311] width 63 height 33
click at [84, 24] on button "button" at bounding box center [85, 33] width 26 height 26
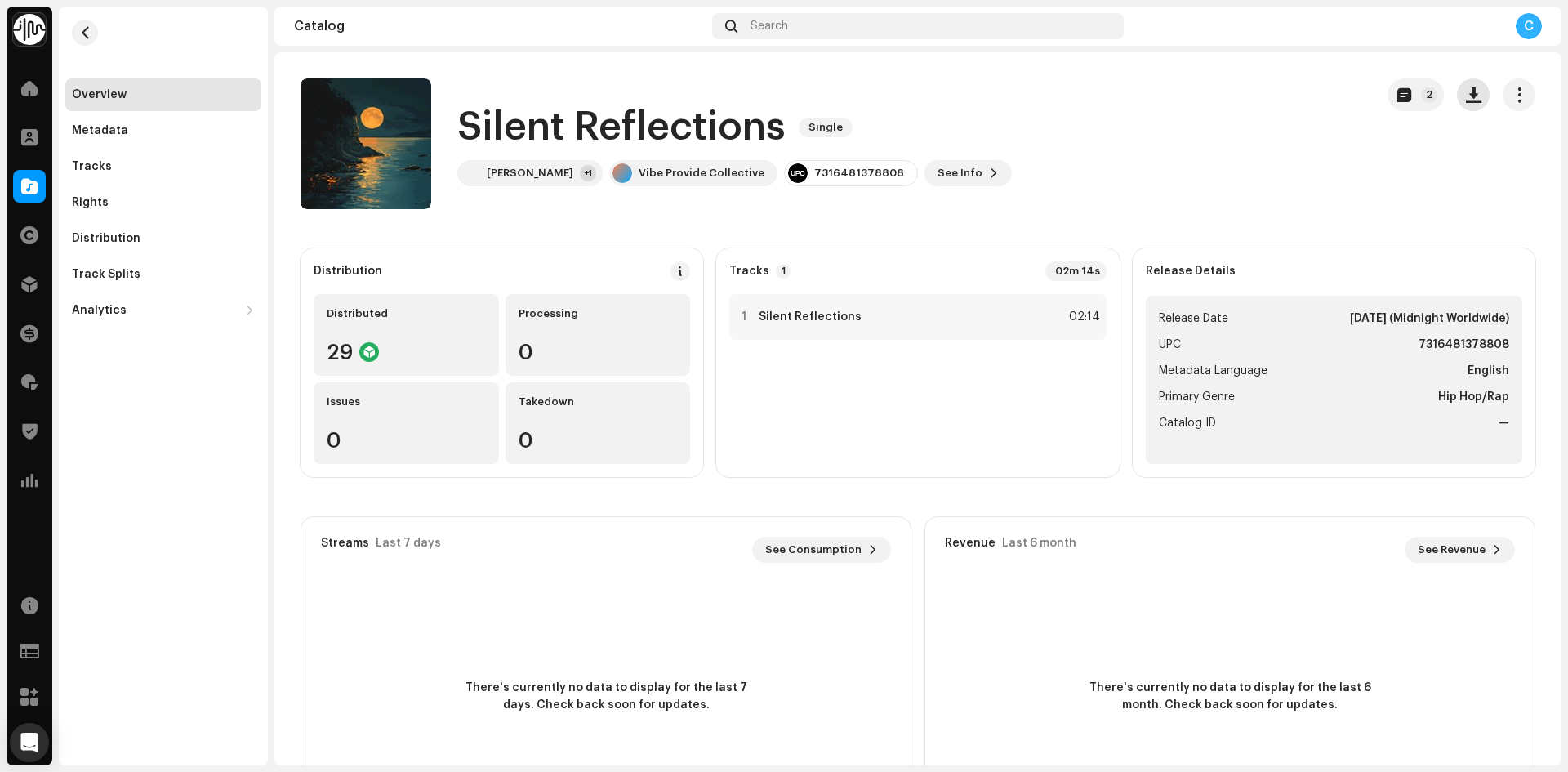
click at [1479, 91] on div "2" at bounding box center [1461, 95] width 148 height 33
click at [1470, 92] on span "button" at bounding box center [1473, 95] width 15 height 13
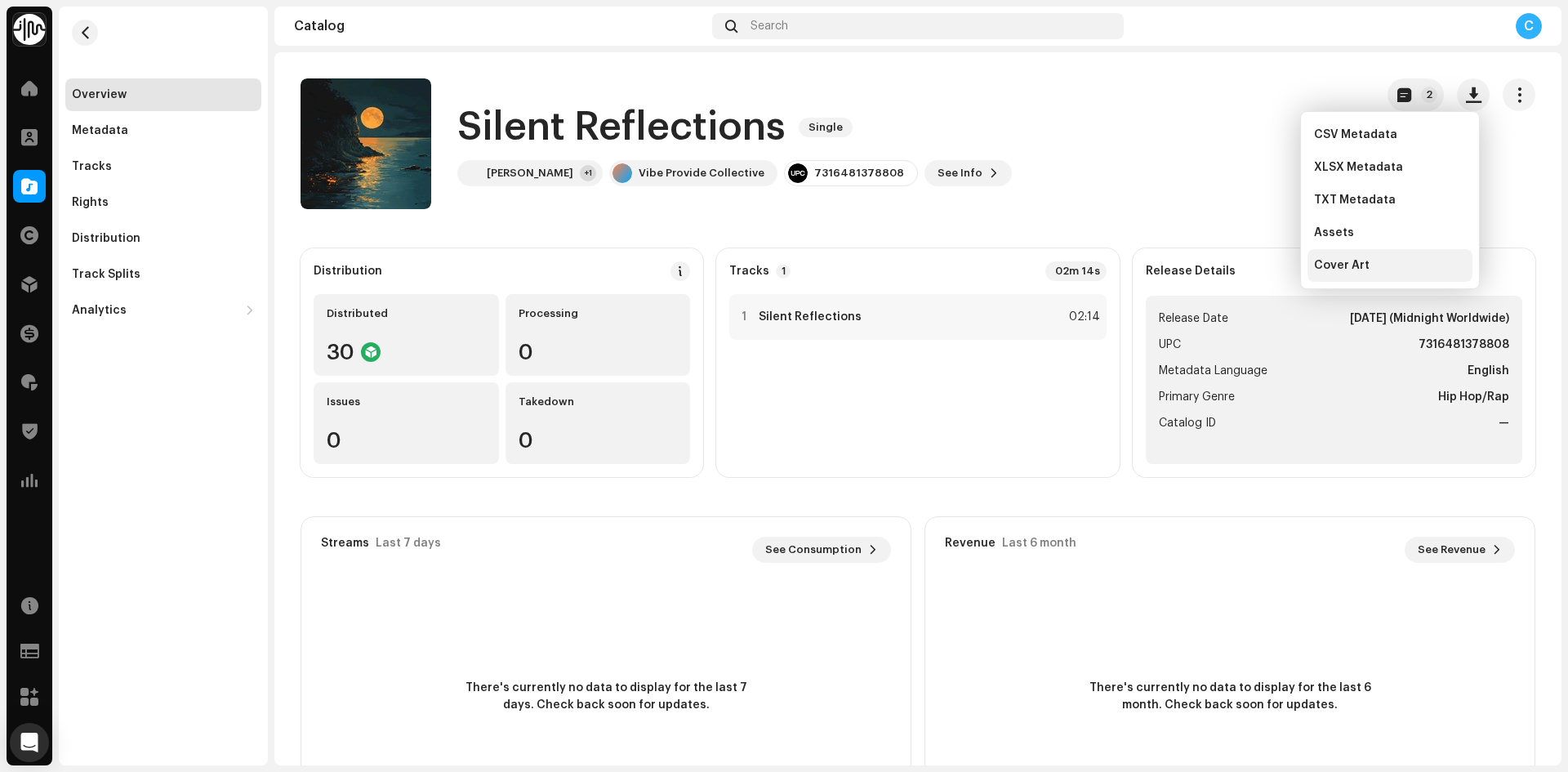
click at [1348, 268] on span "Cover Art" at bounding box center [1341, 265] width 55 height 13
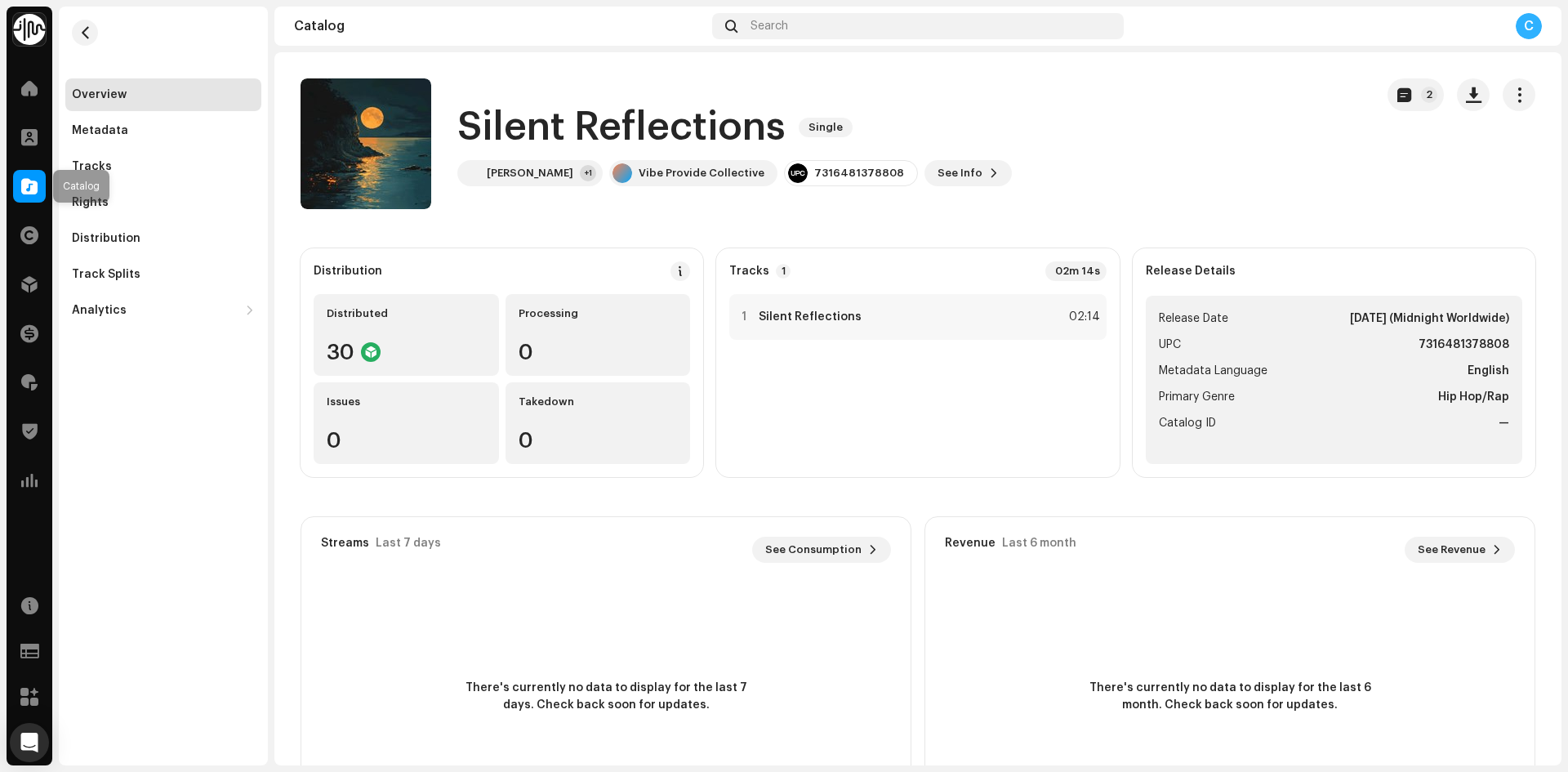
click at [28, 185] on span at bounding box center [29, 186] width 16 height 13
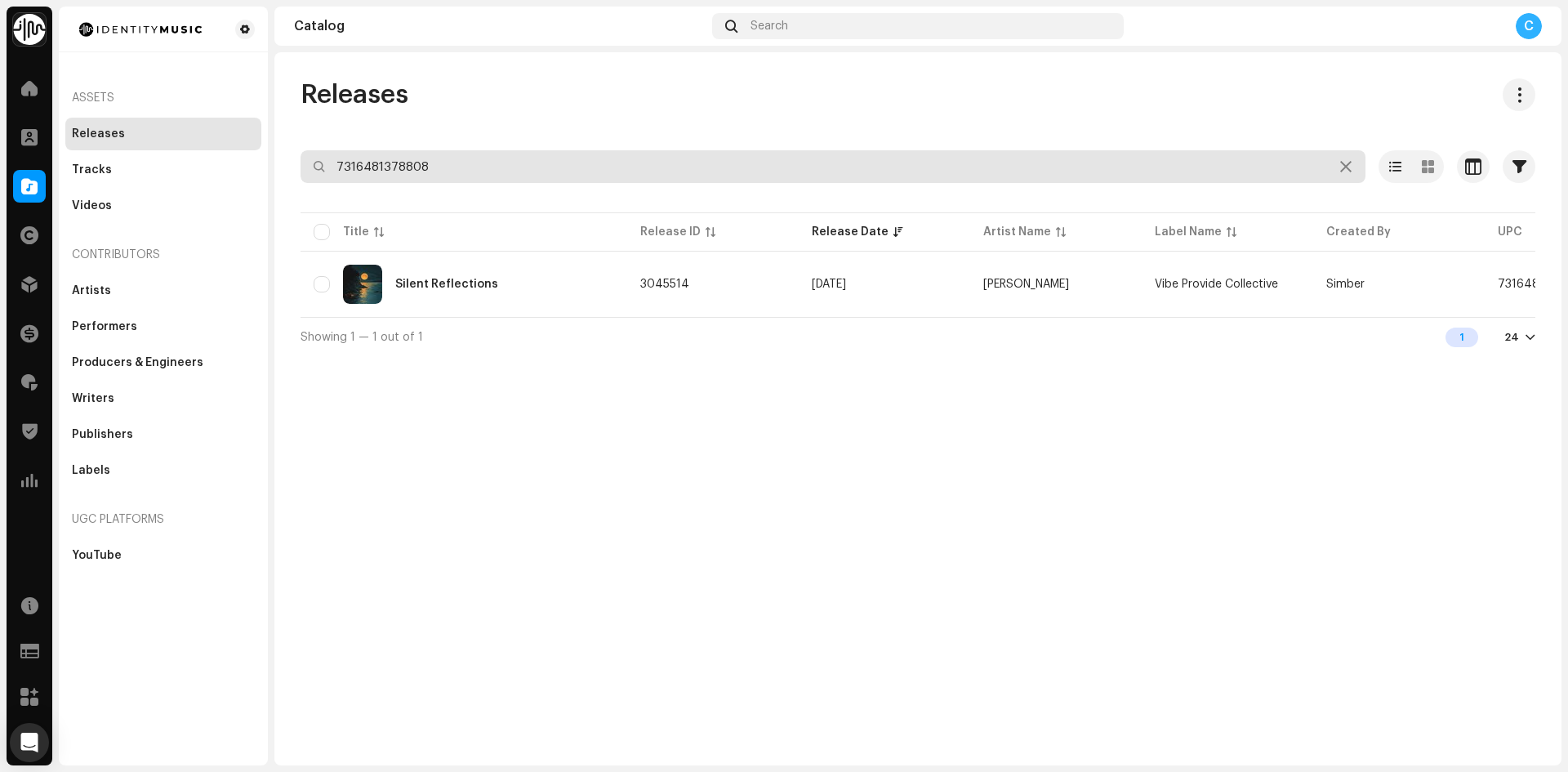
drag, startPoint x: 258, startPoint y: 149, endPoint x: 127, endPoint y: 120, distance: 134.2
click at [128, 122] on div "Identity Music Home Clients Catalog Rights Distribution Finance Royalties Trust…" at bounding box center [784, 386] width 1568 height 772
paste input "7316481378747"
type input "7316481378747"
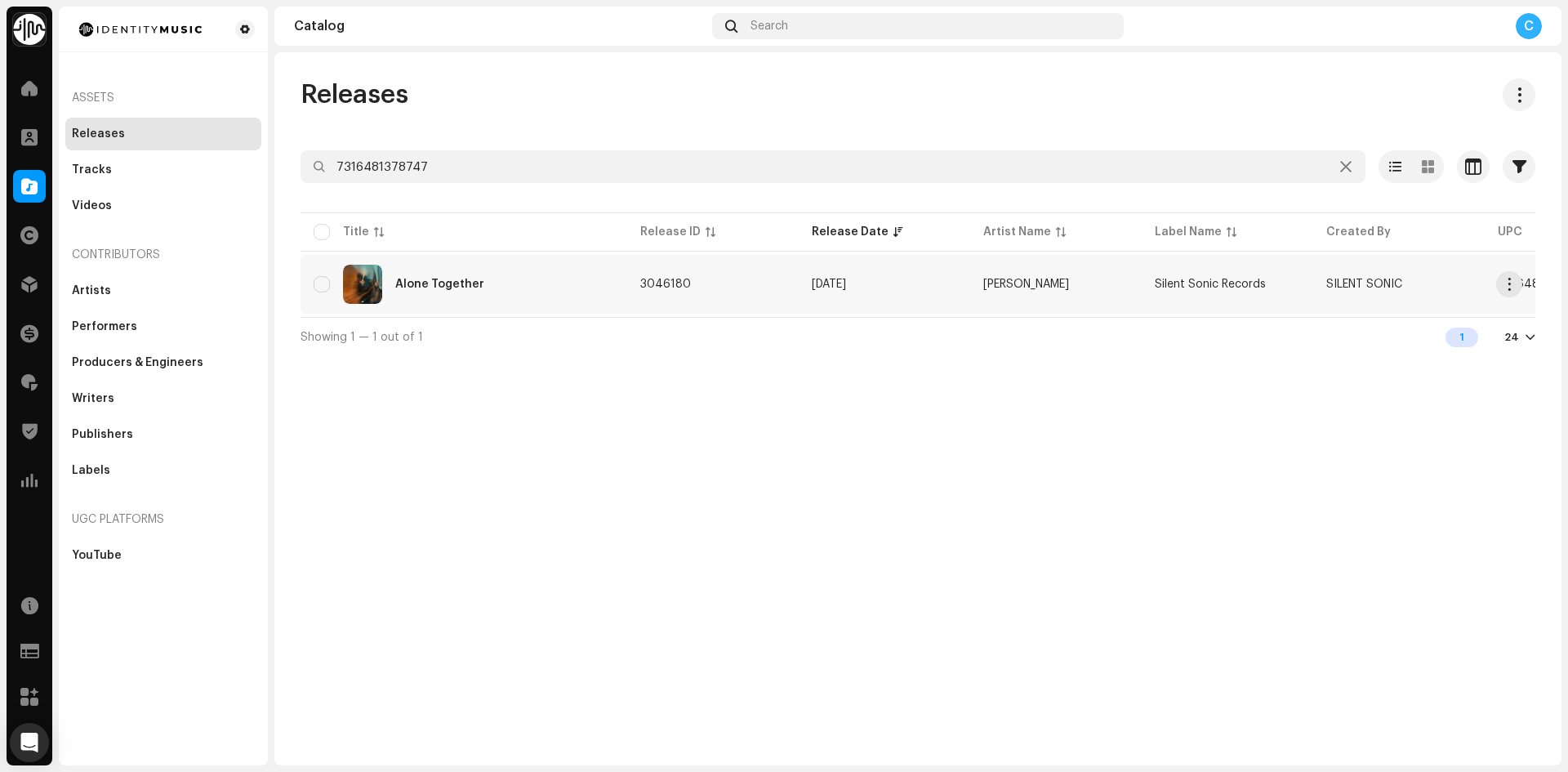
click at [443, 296] on div "Alone Together" at bounding box center [464, 284] width 301 height 39
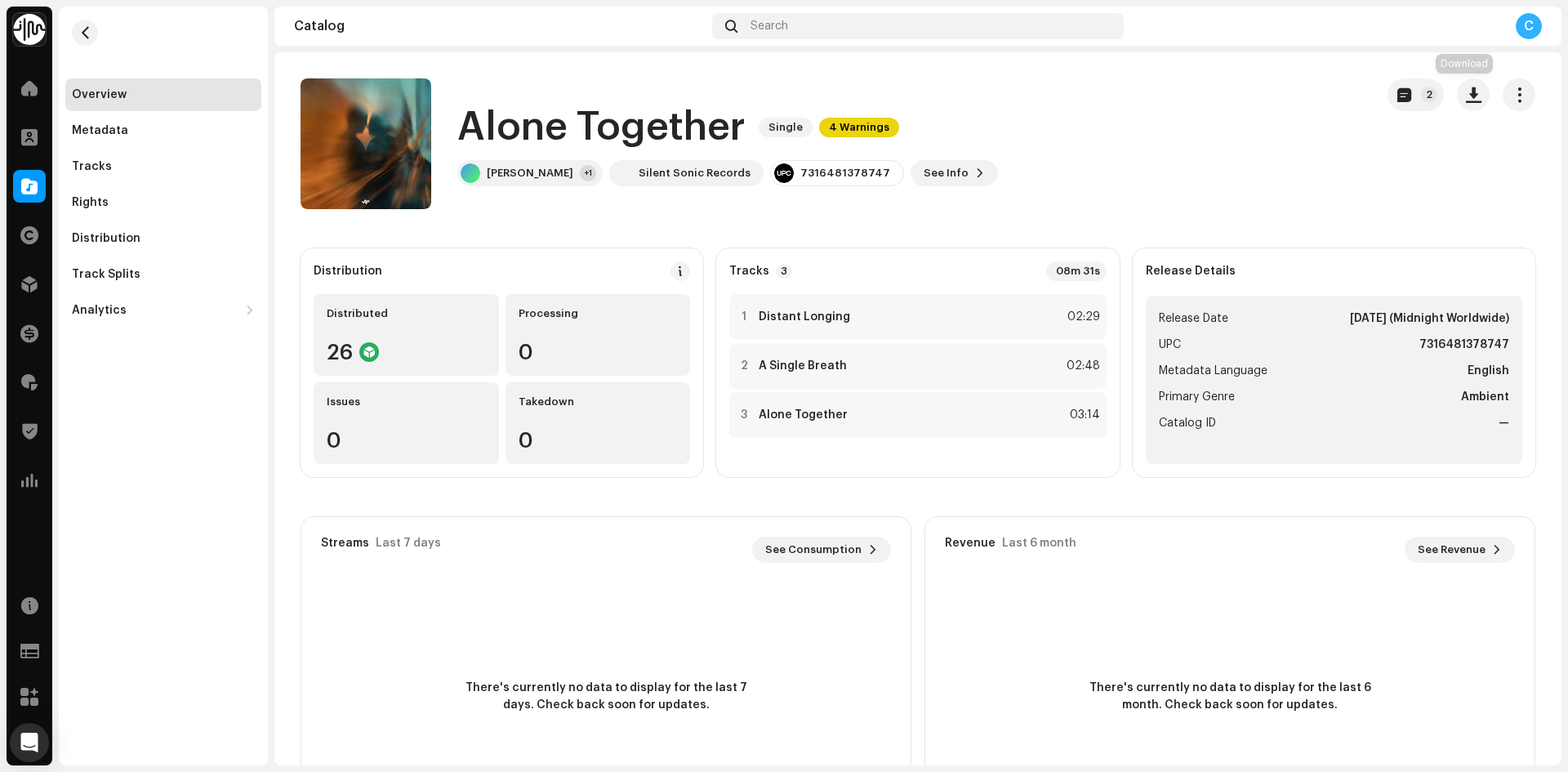
drag, startPoint x: 1469, startPoint y: 93, endPoint x: 1467, endPoint y: 118, distance: 25.1
click at [1469, 93] on span "button" at bounding box center [1473, 95] width 15 height 13
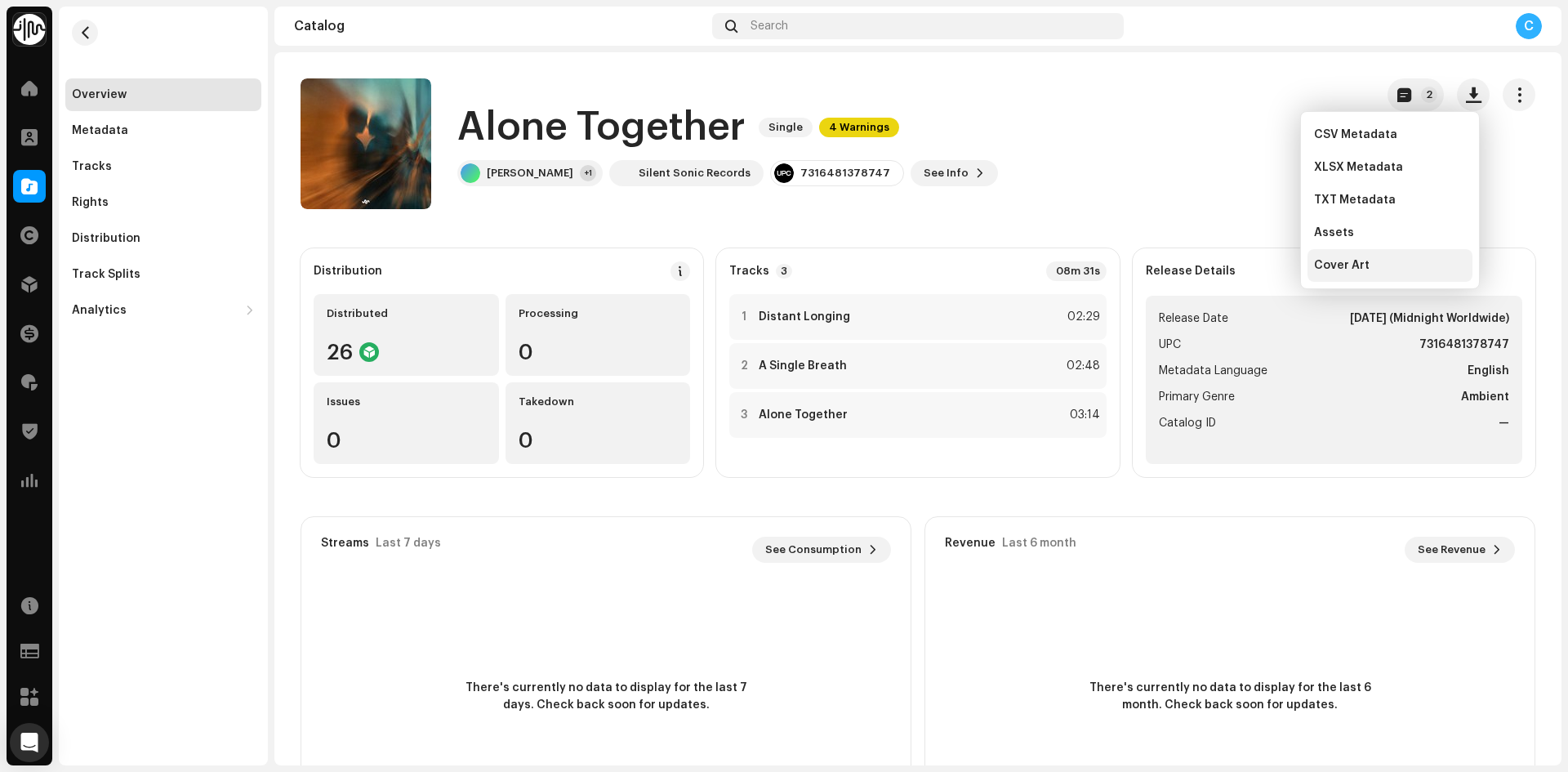
click at [1371, 268] on div "Cover Art" at bounding box center [1390, 265] width 152 height 13
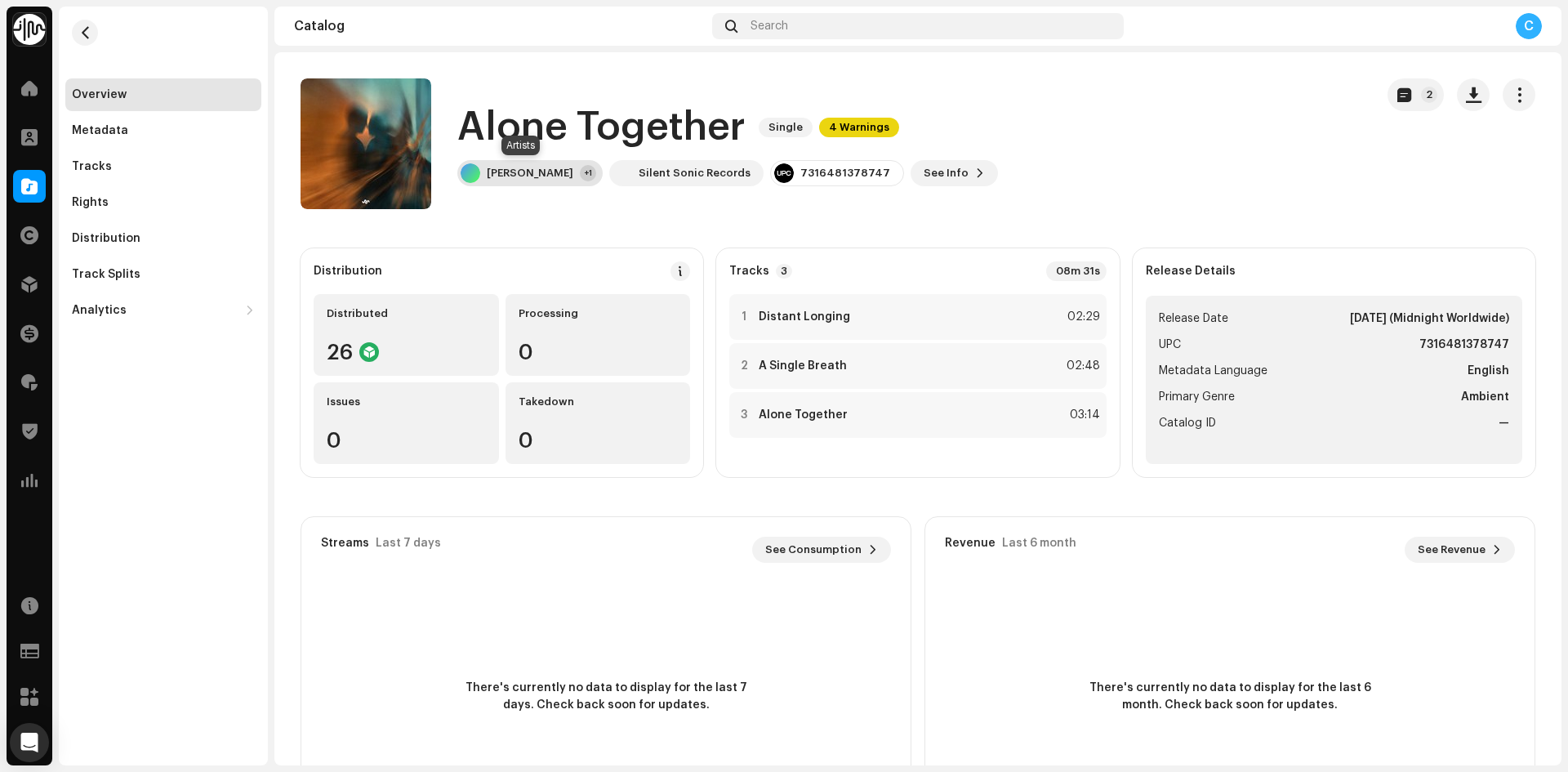
drag, startPoint x: 497, startPoint y: 165, endPoint x: 510, endPoint y: 184, distance: 23.0
click at [497, 165] on div "[PERSON_NAME] +1" at bounding box center [530, 173] width 146 height 26
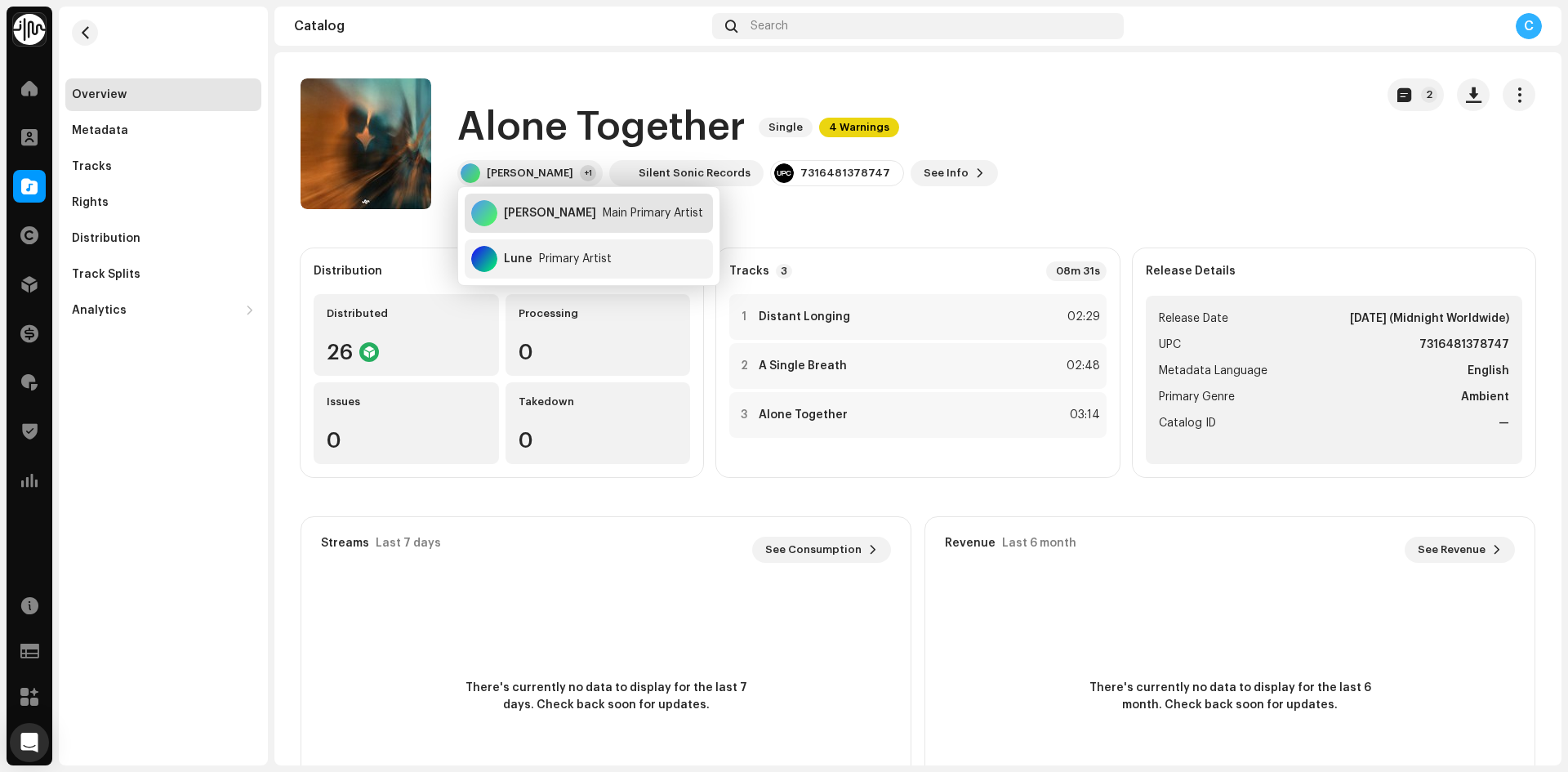
click at [567, 224] on div "[PERSON_NAME] Main Primary Artist" at bounding box center [588, 212] width 249 height 39
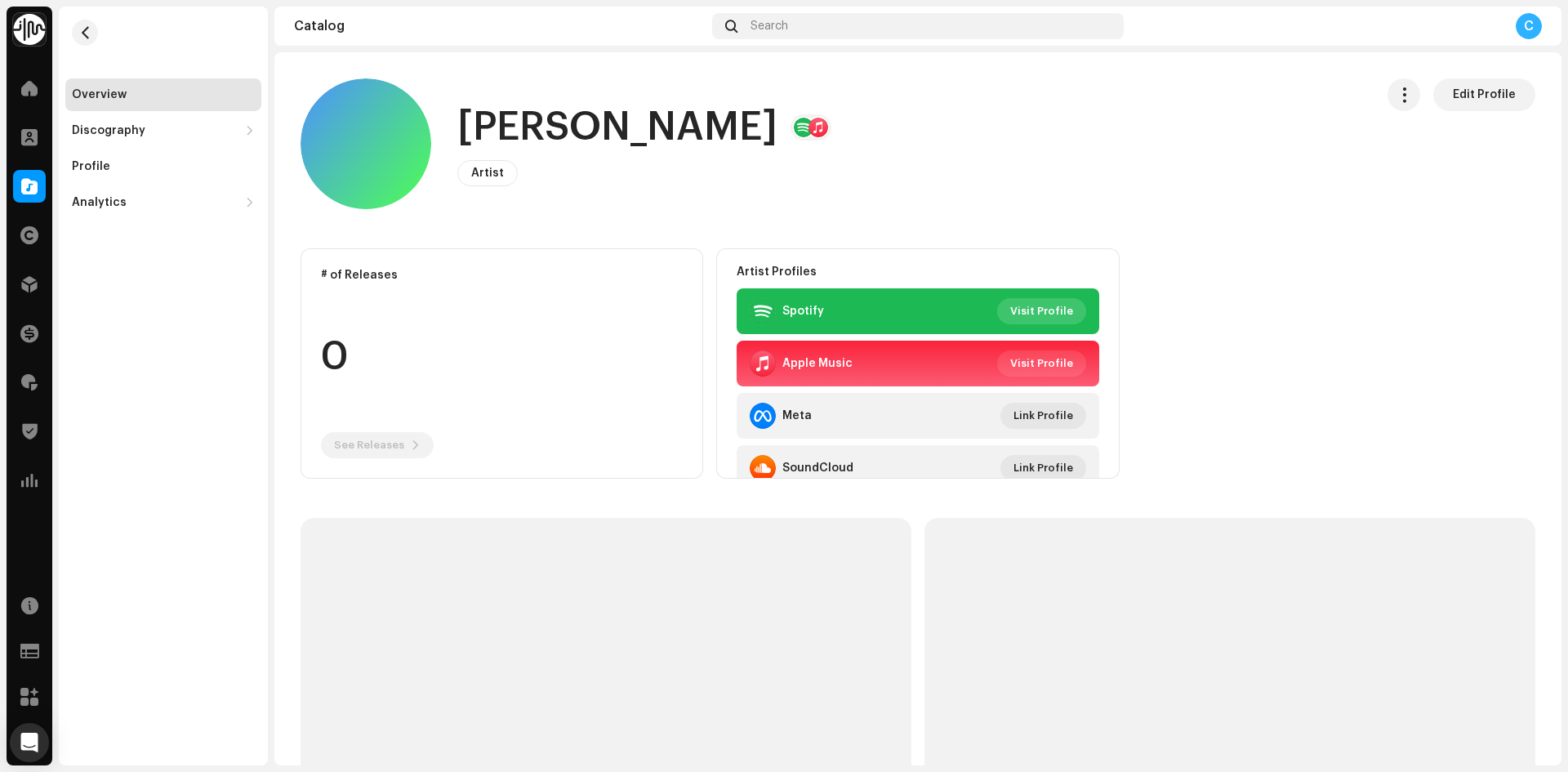
click at [1013, 305] on span "Visit Profile" at bounding box center [1042, 311] width 63 height 33
click at [80, 30] on span "button" at bounding box center [86, 33] width 13 height 13
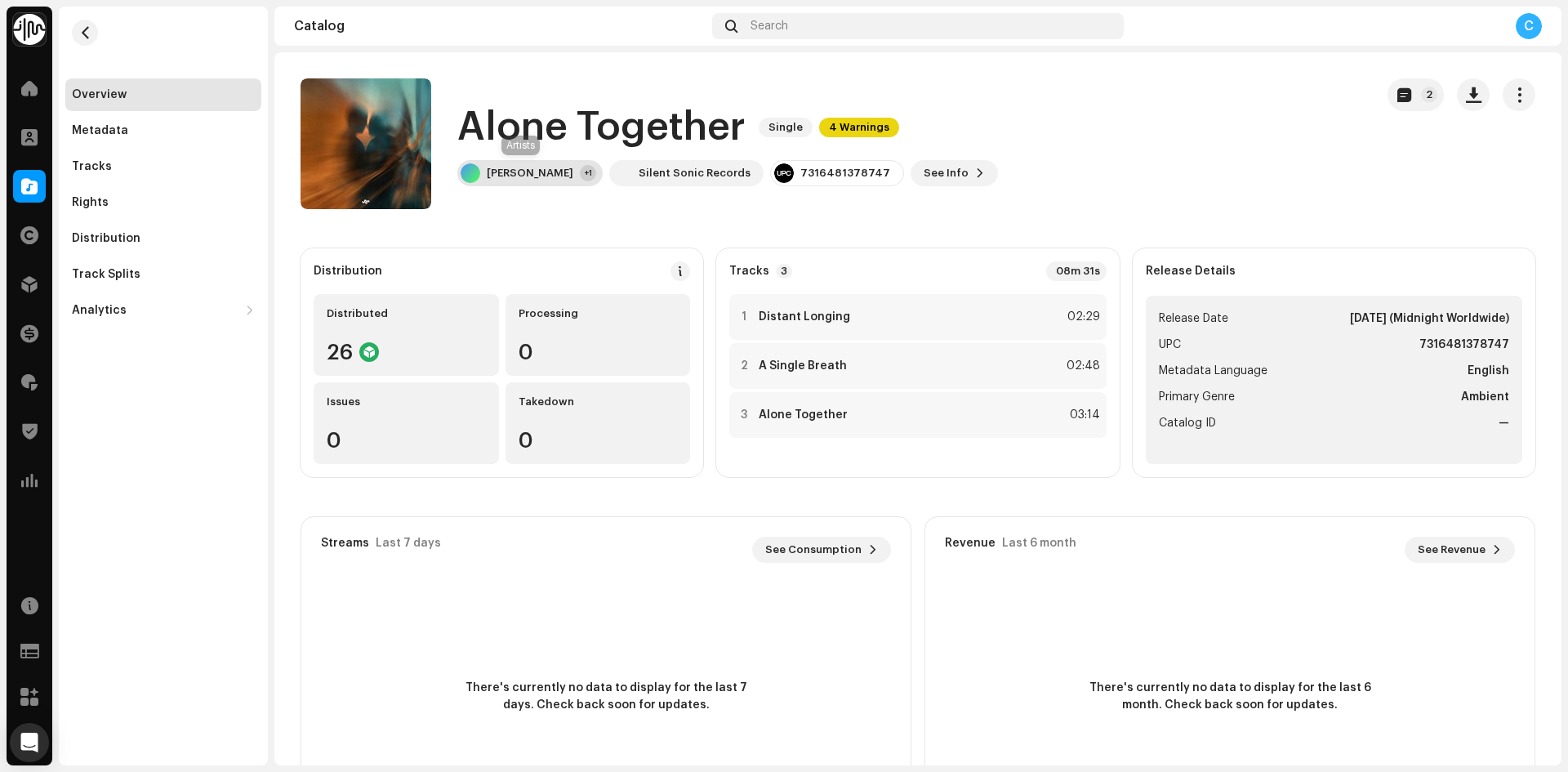
click at [530, 178] on div "[PERSON_NAME]" at bounding box center [530, 173] width 87 height 13
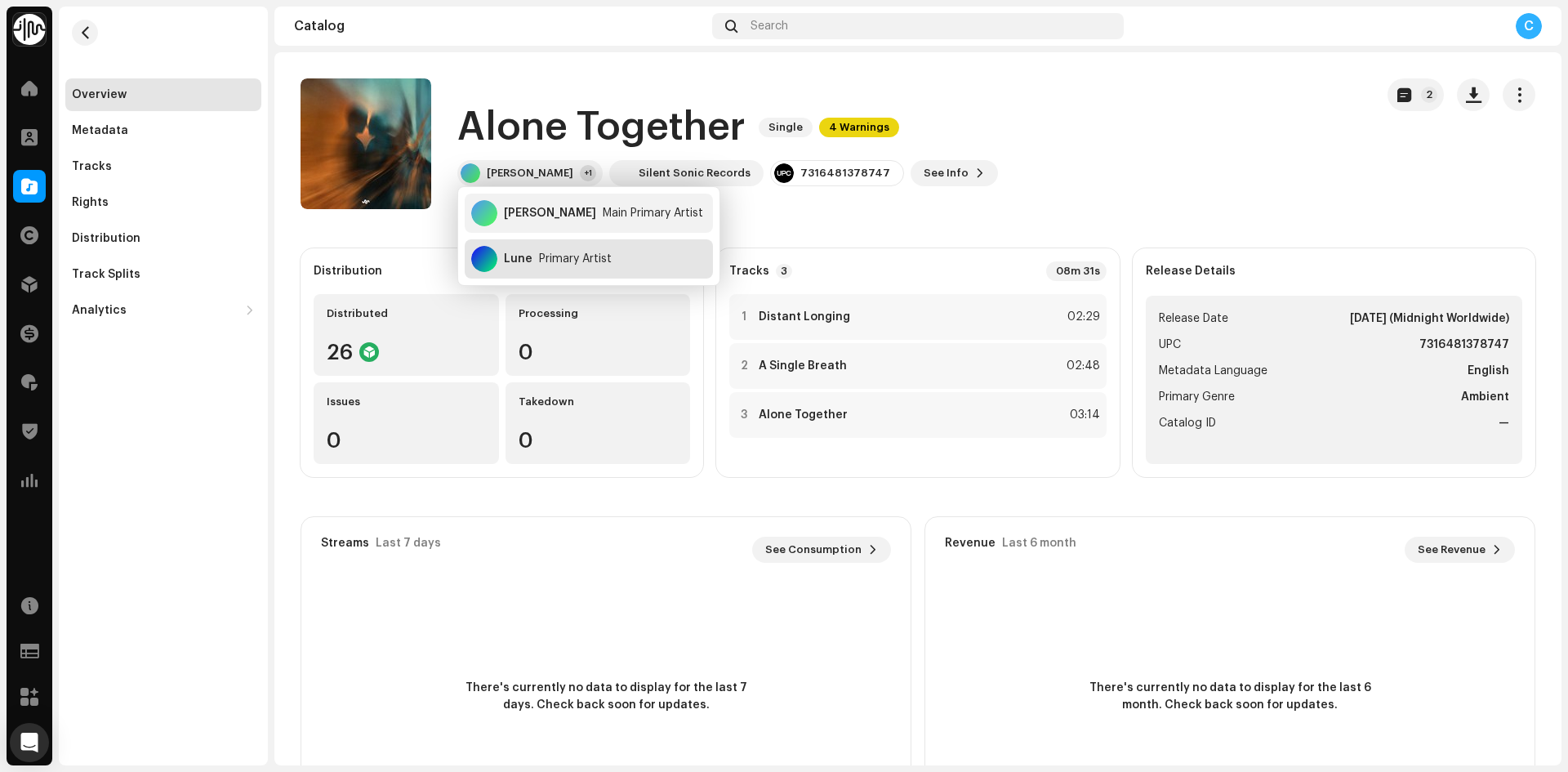
click at [577, 265] on div "Primary Artist" at bounding box center [575, 259] width 72 height 13
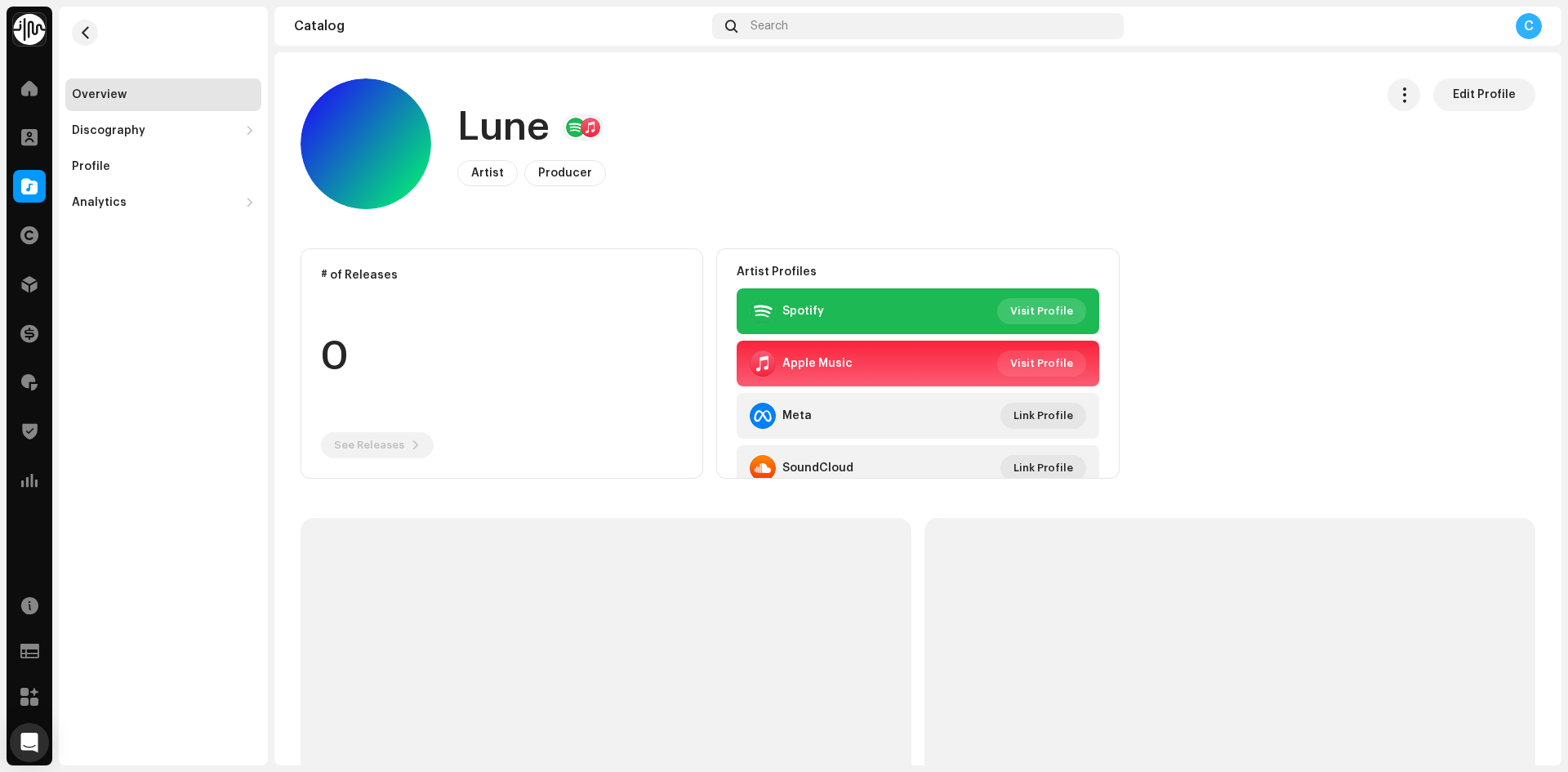
click at [1042, 312] on span "Visit Profile" at bounding box center [1042, 311] width 63 height 33
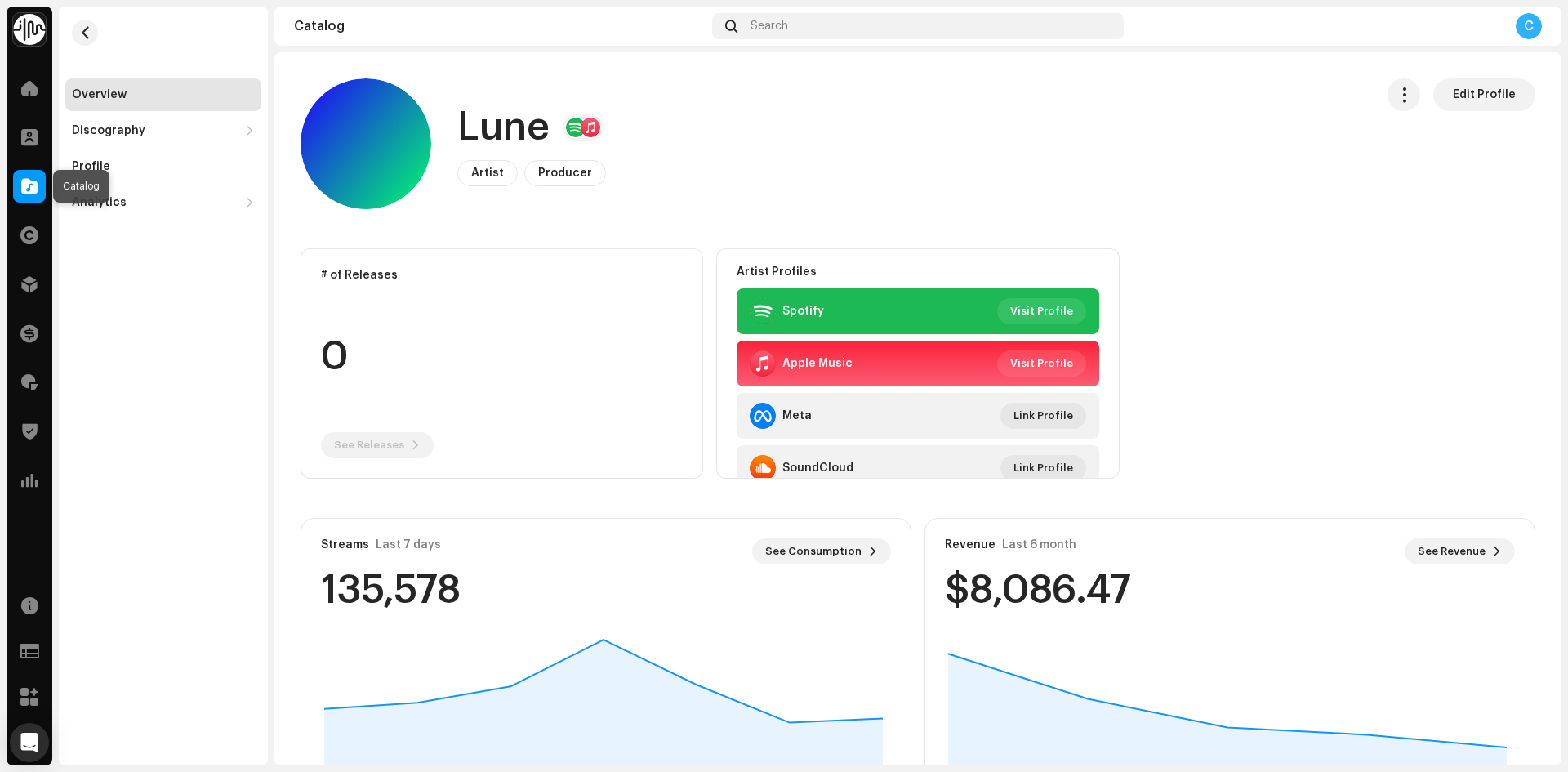
click at [22, 186] on span at bounding box center [29, 186] width 16 height 13
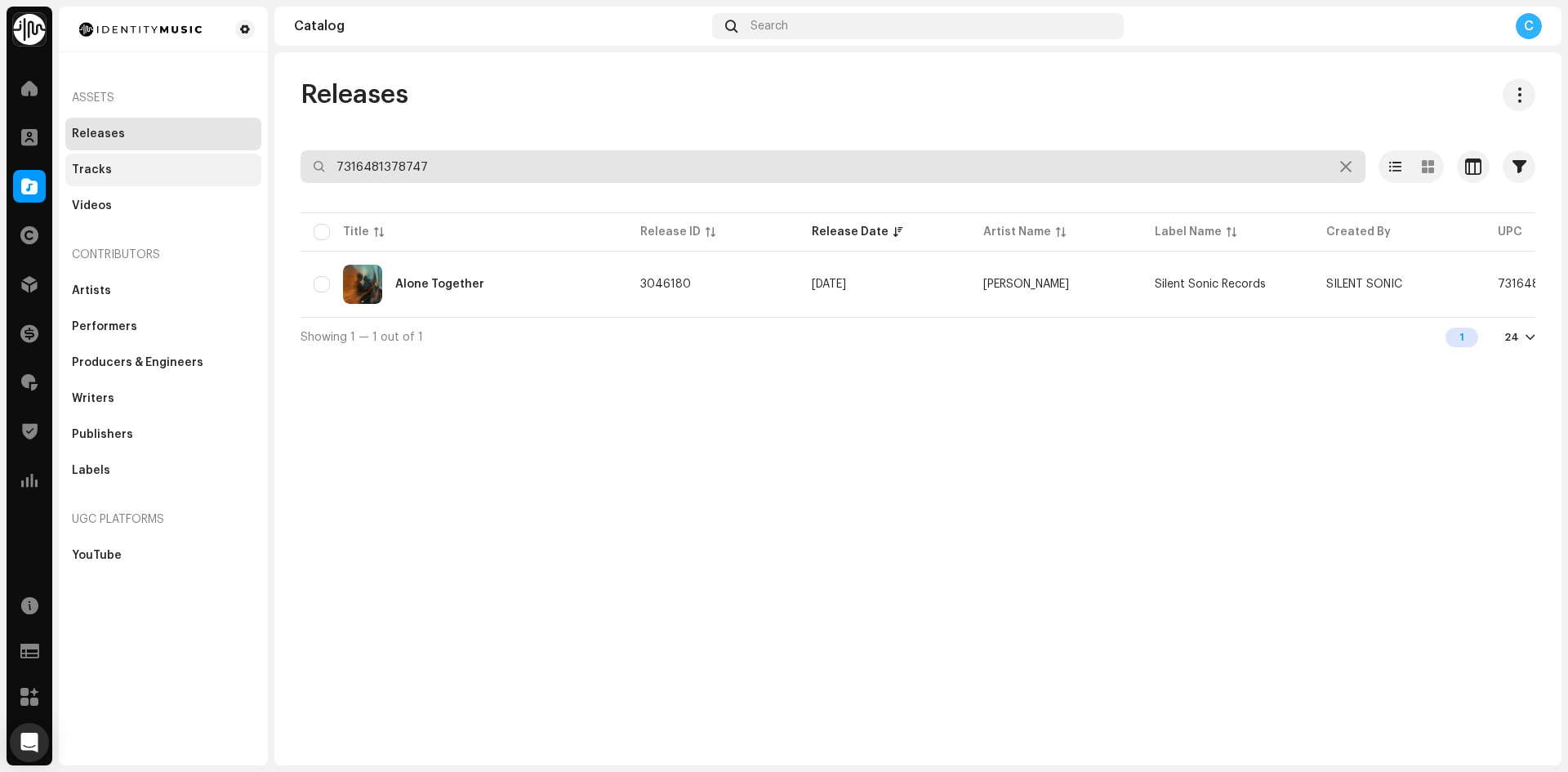
drag, startPoint x: 440, startPoint y: 161, endPoint x: 146, endPoint y: 143, distance: 294.6
click at [148, 171] on div "Identity Music Home Clients Catalog Rights Distribution Finance Royalties Trust…" at bounding box center [784, 386] width 1568 height 772
paste input "7316481309529"
type input "7316481309529"
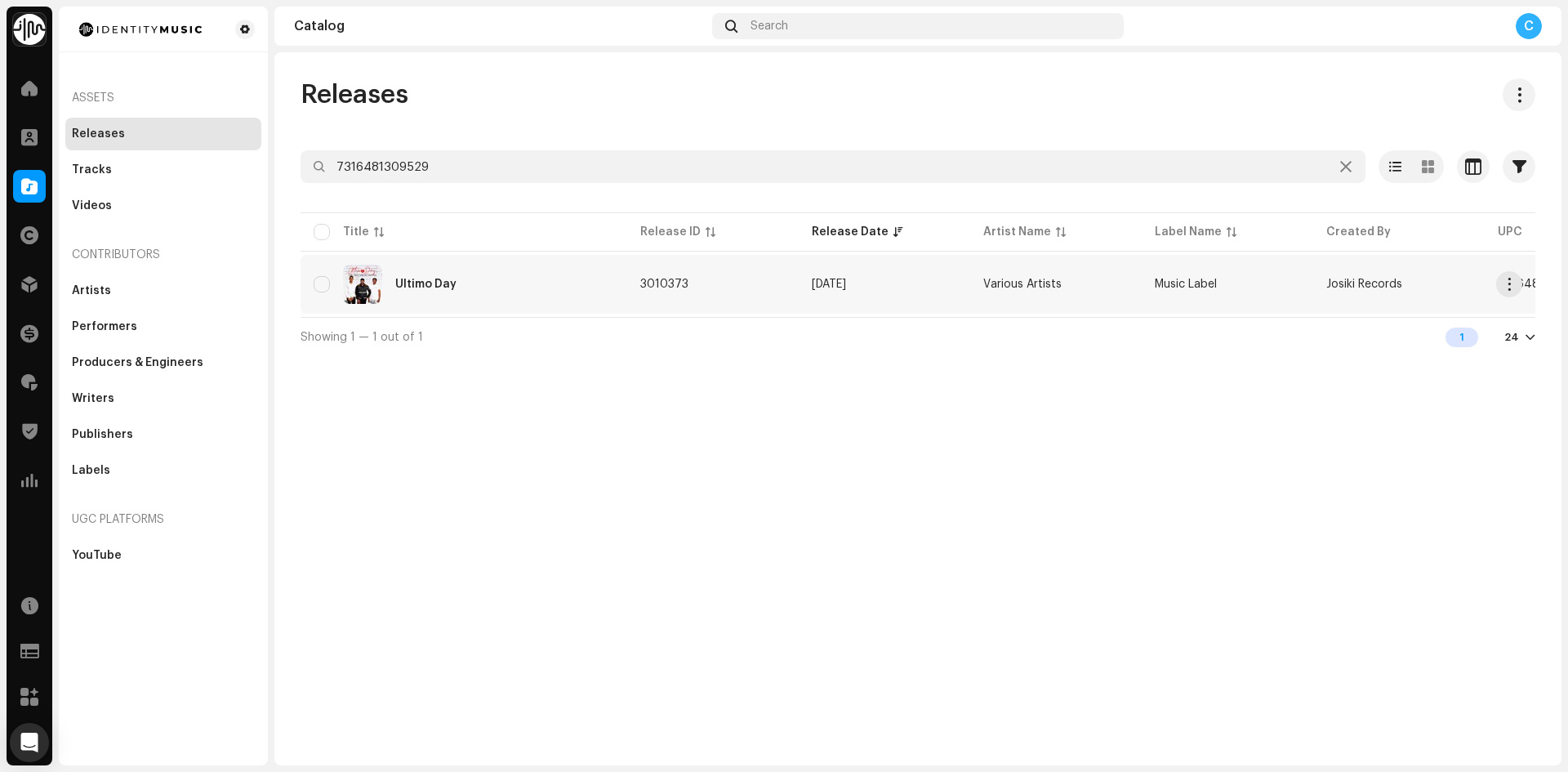
click at [455, 280] on div "Ultimo Day" at bounding box center [464, 284] width 301 height 39
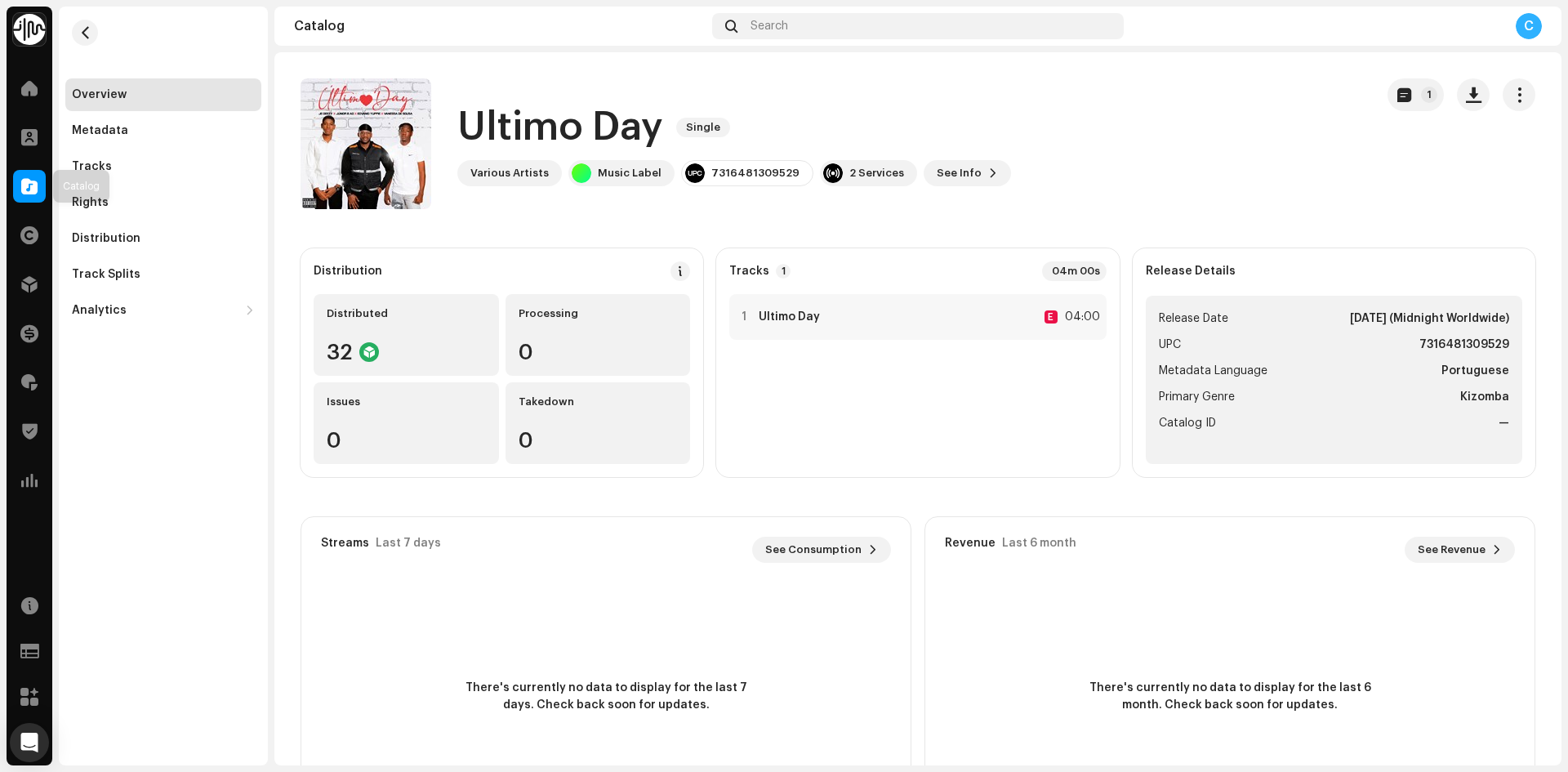
click at [36, 184] on span at bounding box center [29, 186] width 16 height 13
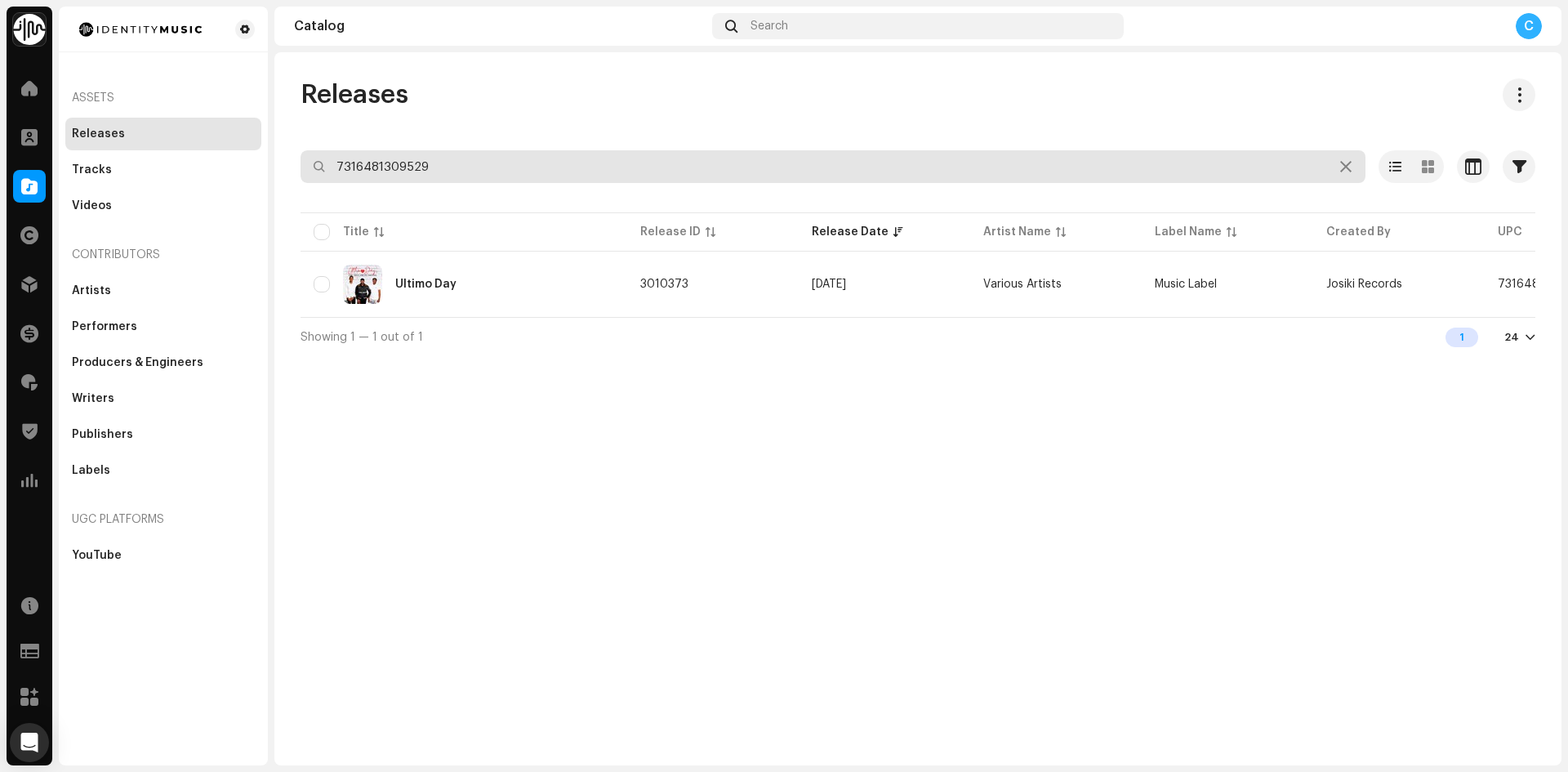
click at [396, 164] on input "7316481309529" at bounding box center [833, 166] width 1065 height 33
paste input "214731"
type input "7316481214731"
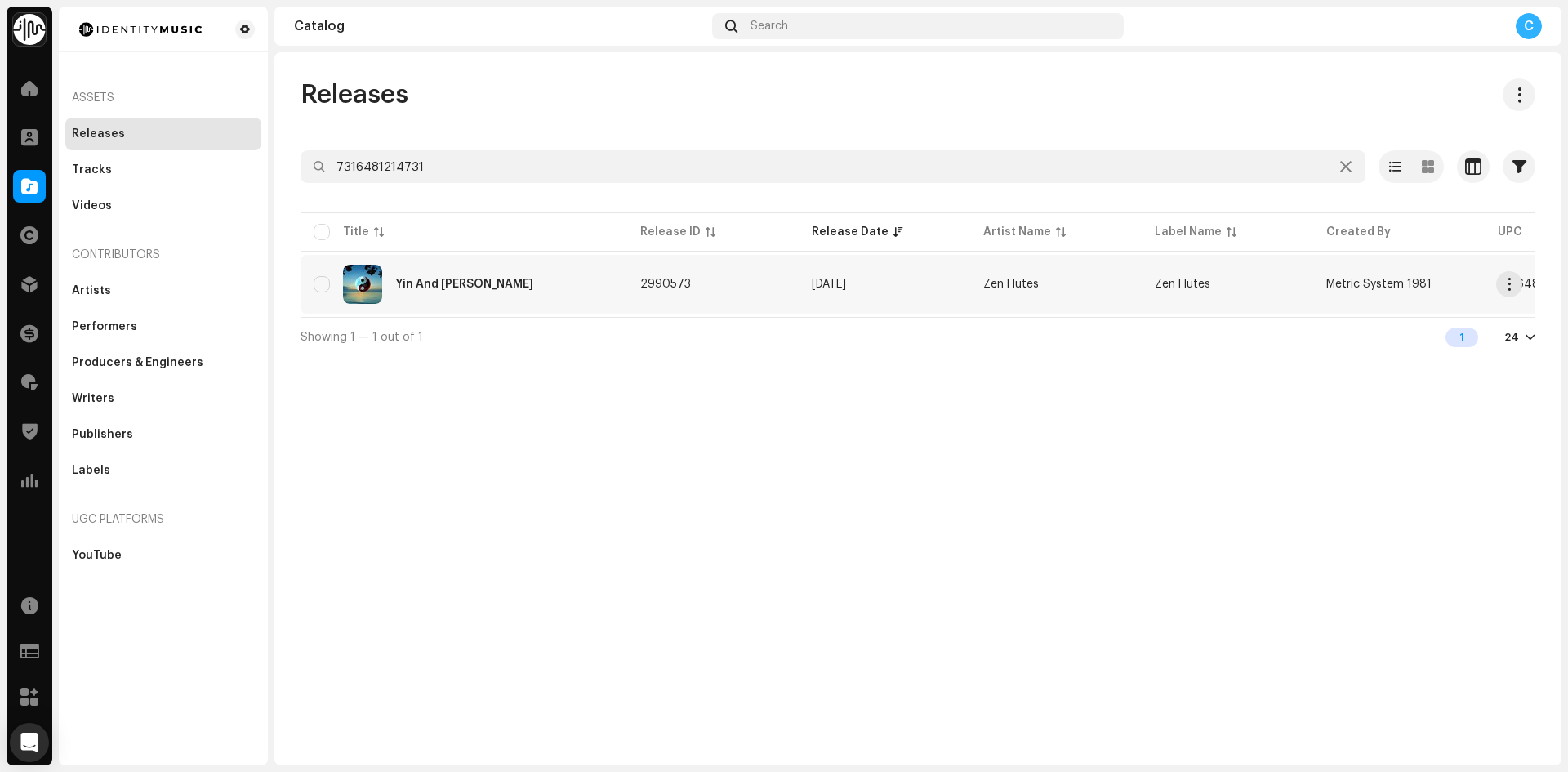
click at [540, 299] on div "Yin And [PERSON_NAME]" at bounding box center [464, 284] width 301 height 39
